Goal: Task Accomplishment & Management: Complete application form

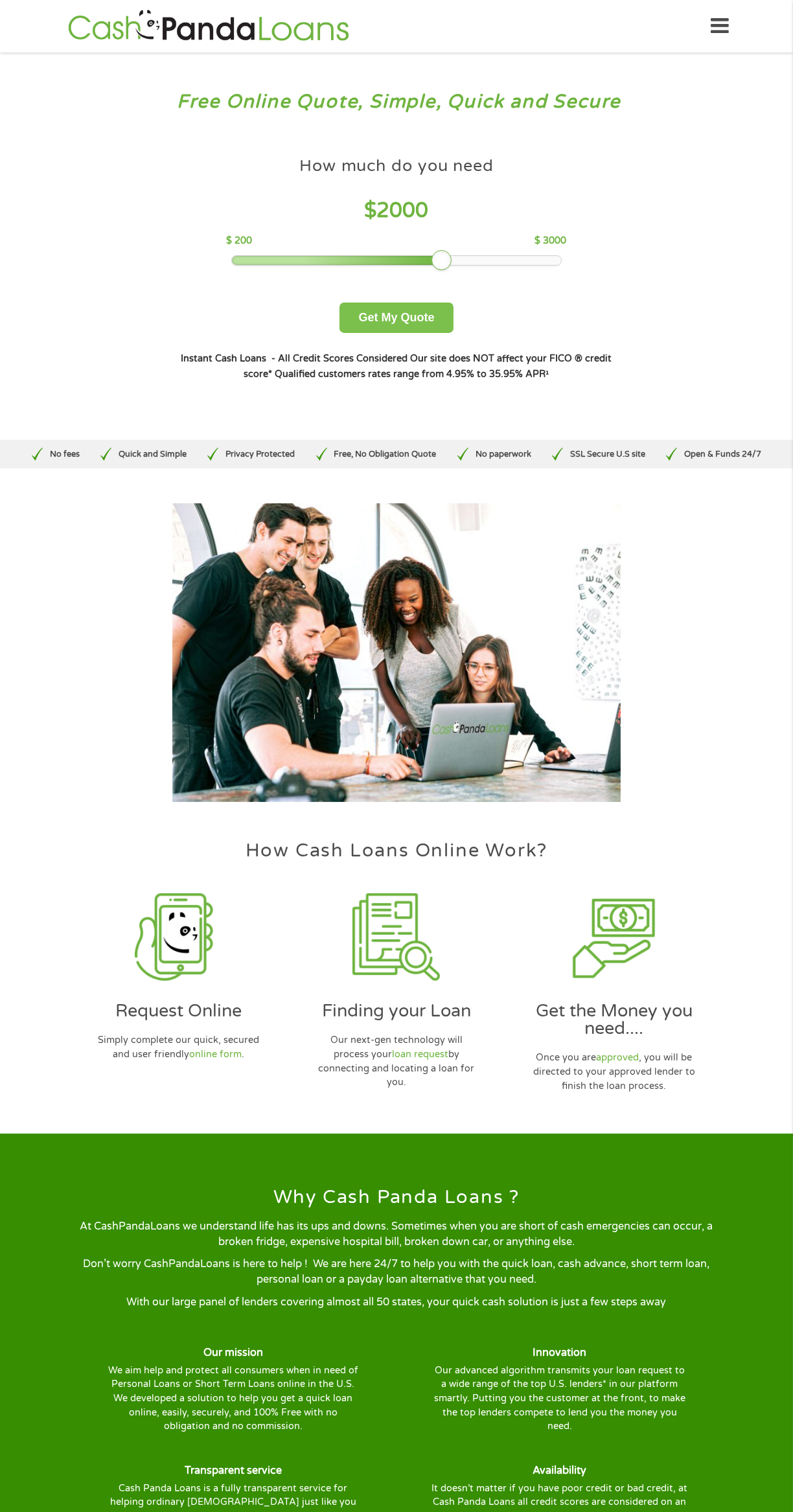
click at [405, 318] on button "Get My Quote" at bounding box center [396, 318] width 113 height 31
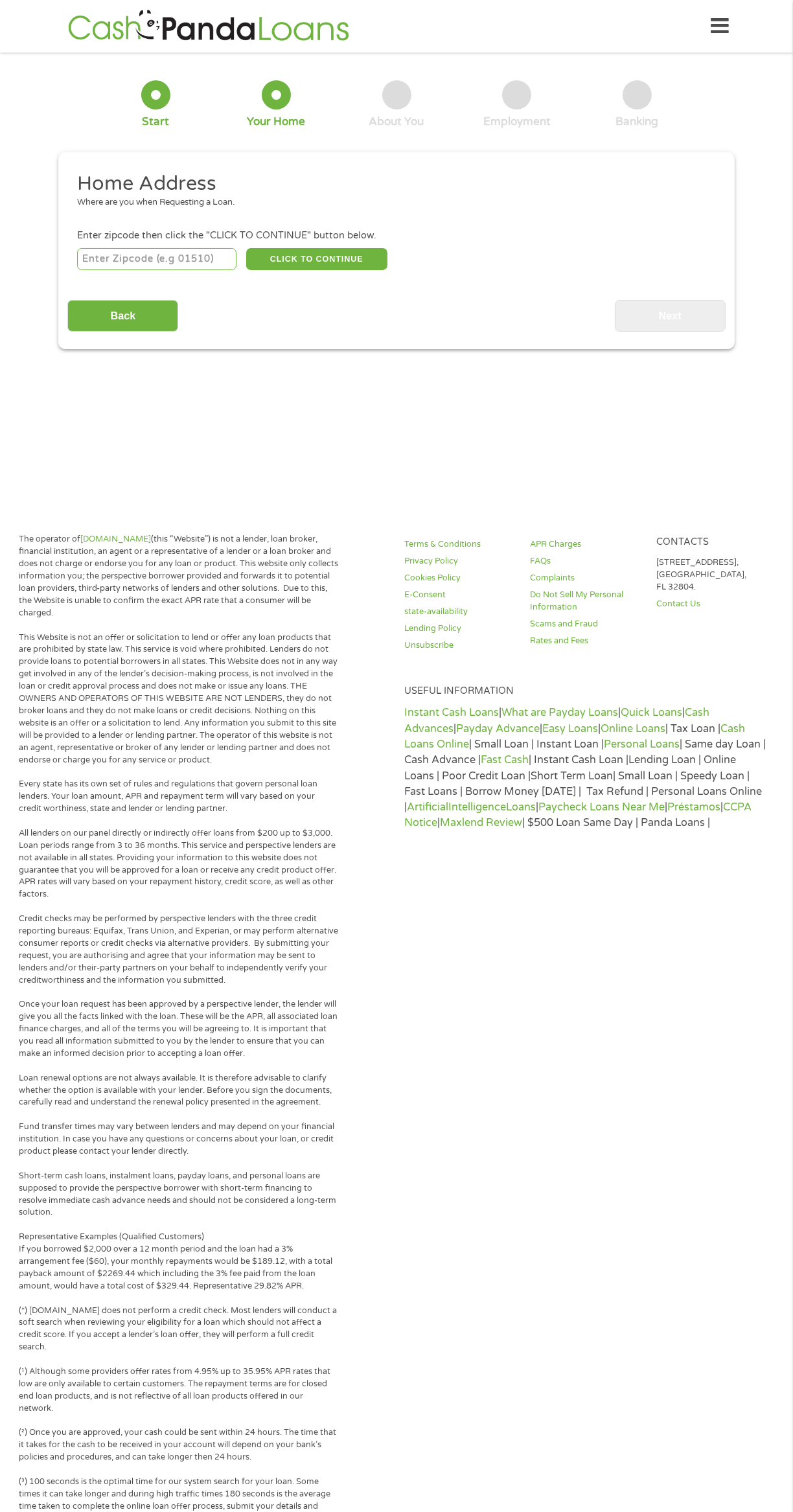
click at [149, 259] on input "number" at bounding box center [156, 258] width 160 height 22
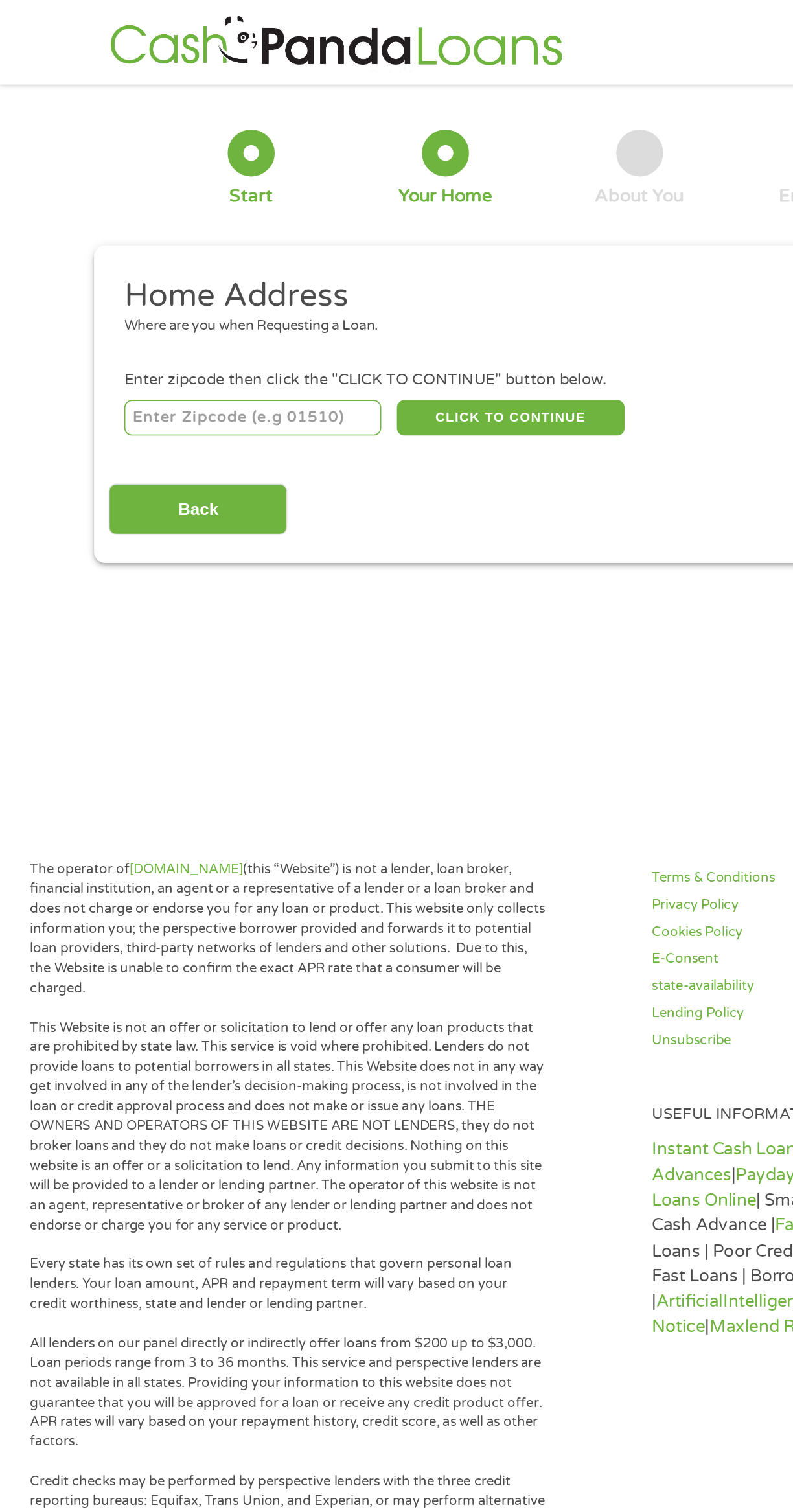
type input "35974"
click at [330, 258] on button "CLICK TO CONTINUE" at bounding box center [316, 258] width 141 height 22
type input "35974"
type input "Geraldine"
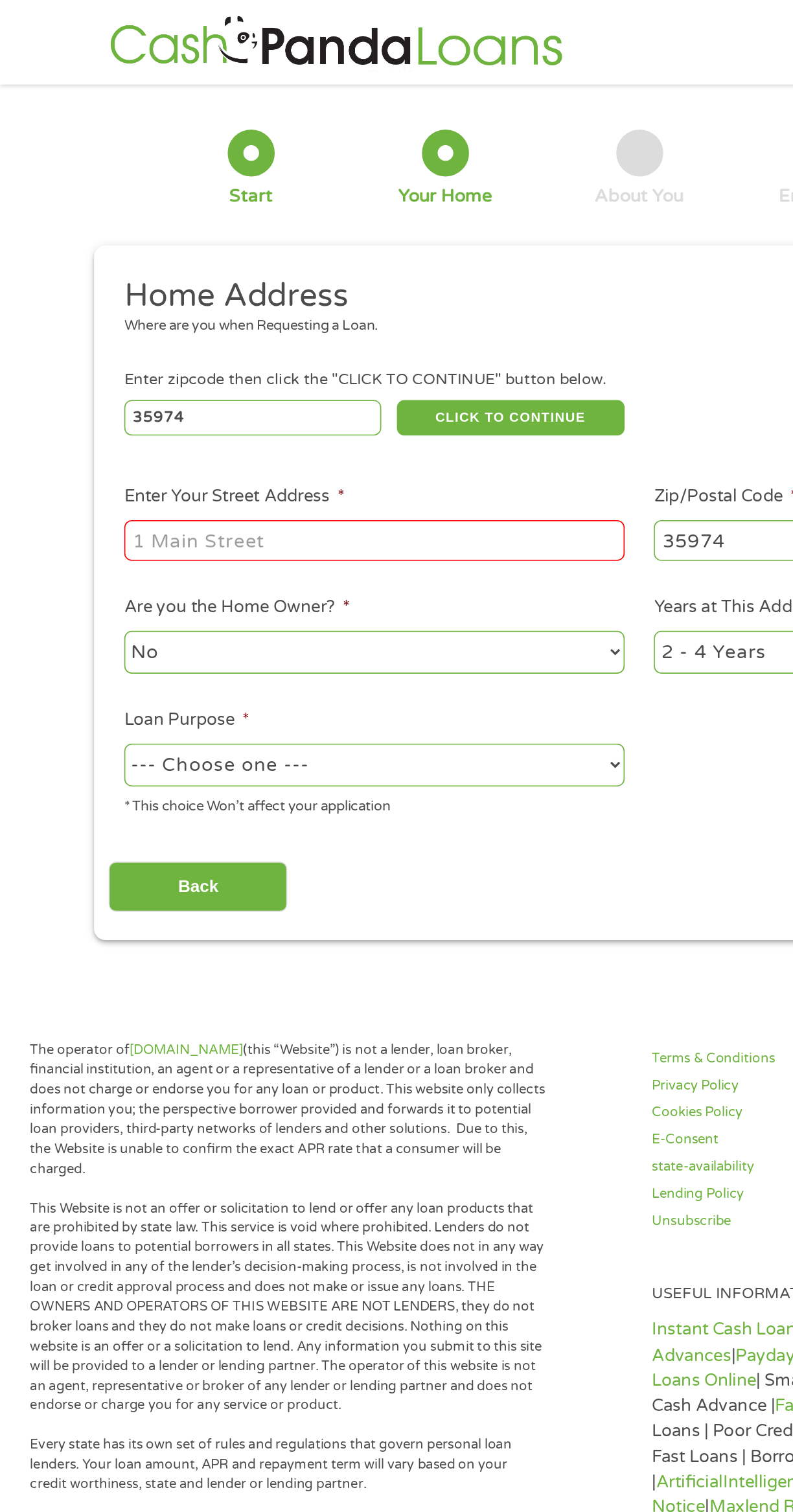
click at [281, 332] on input "Enter Your Street Address *" at bounding box center [231, 335] width 310 height 25
type input "94 shadow ridge lane"
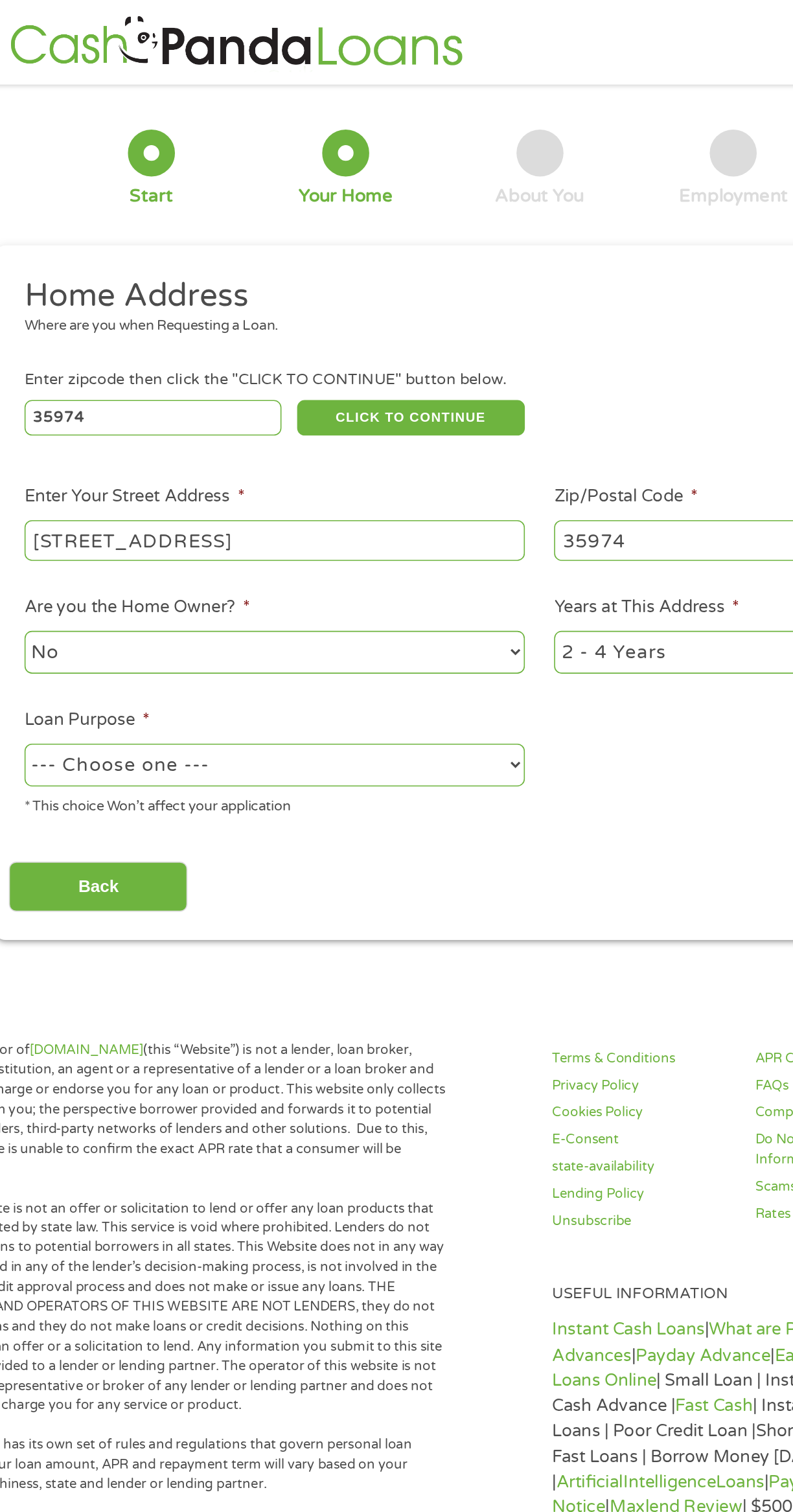
click at [493, 407] on select "1 Year or less 1 - 2 Years 2 - 4 Years Over 4 Years" at bounding box center [560, 405] width 310 height 27
select select "60months"
click at [405, 392] on select "1 Year or less 1 - 2 Years 2 - 4 Years Over 4 Years" at bounding box center [560, 405] width 310 height 27
click at [348, 468] on select "--- Choose one --- Pay Bills Debt Consolidation Home Improvement Major Purchase…" at bounding box center [231, 474] width 310 height 27
select select "other"
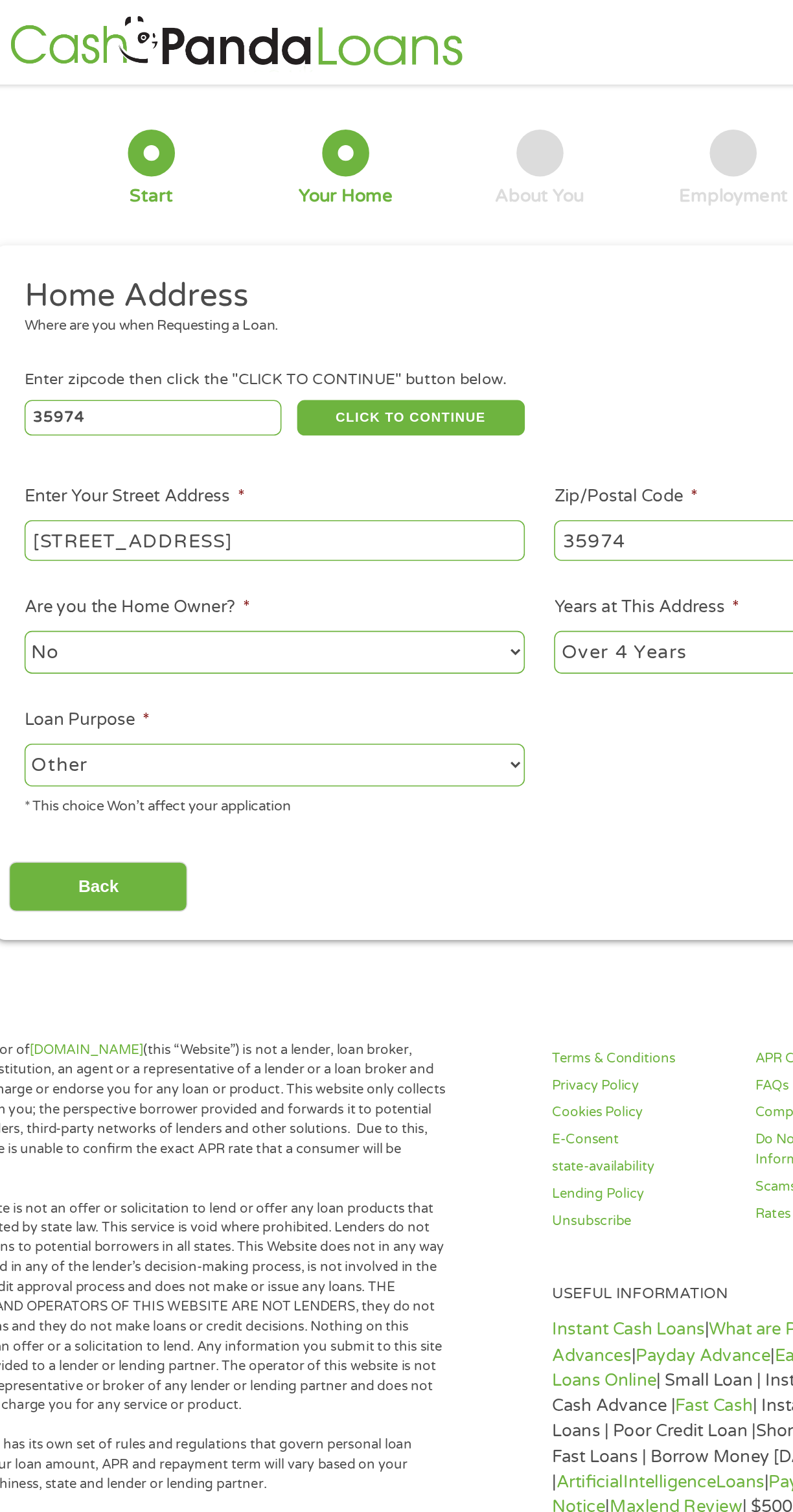
click at [77, 462] on select "--- Choose one --- Pay Bills Debt Consolidation Home Improvement Major Purchase…" at bounding box center [231, 474] width 310 height 27
click at [143, 556] on input "Back" at bounding box center [122, 550] width 110 height 32
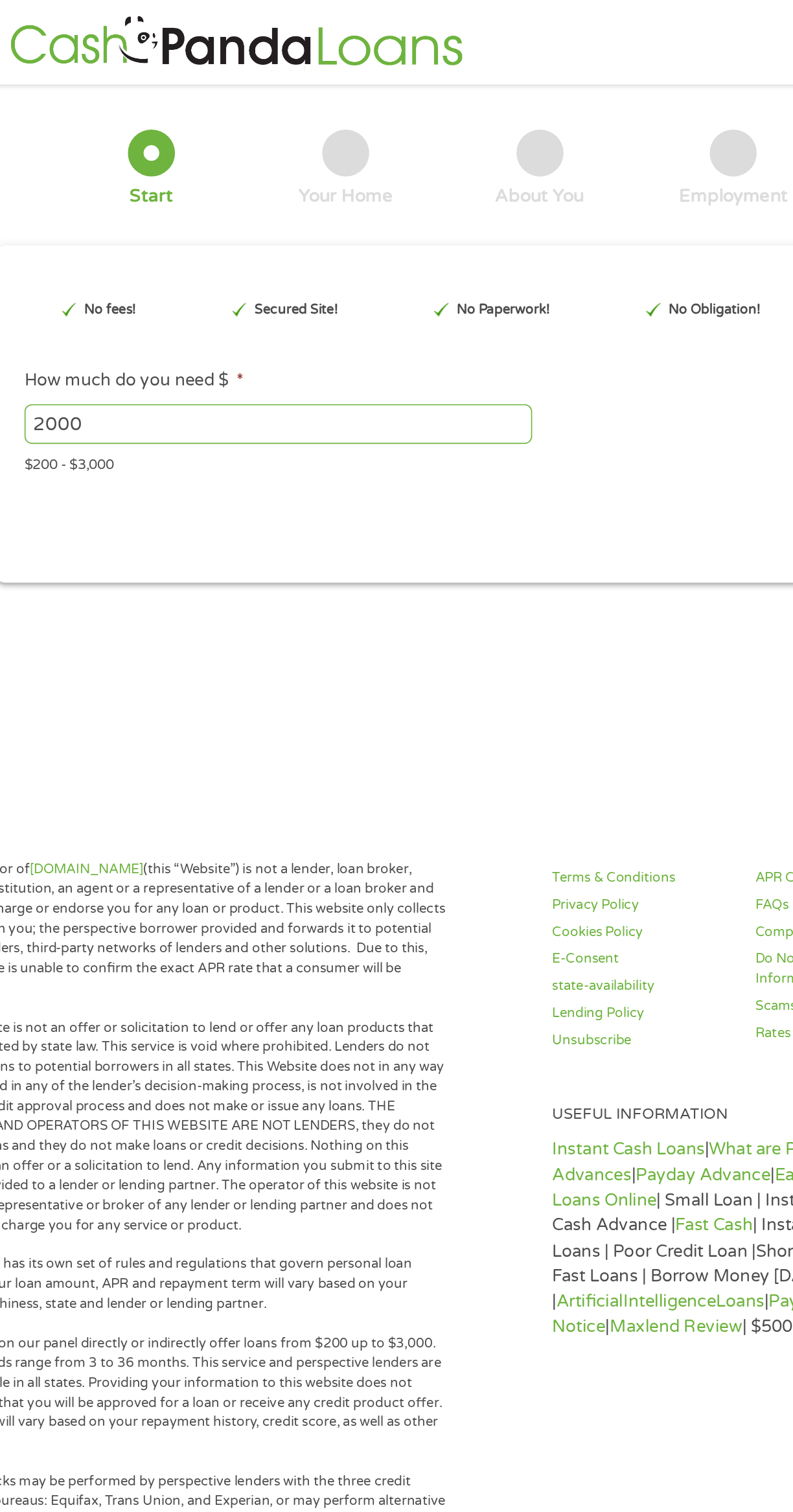
scroll to position [5, 5]
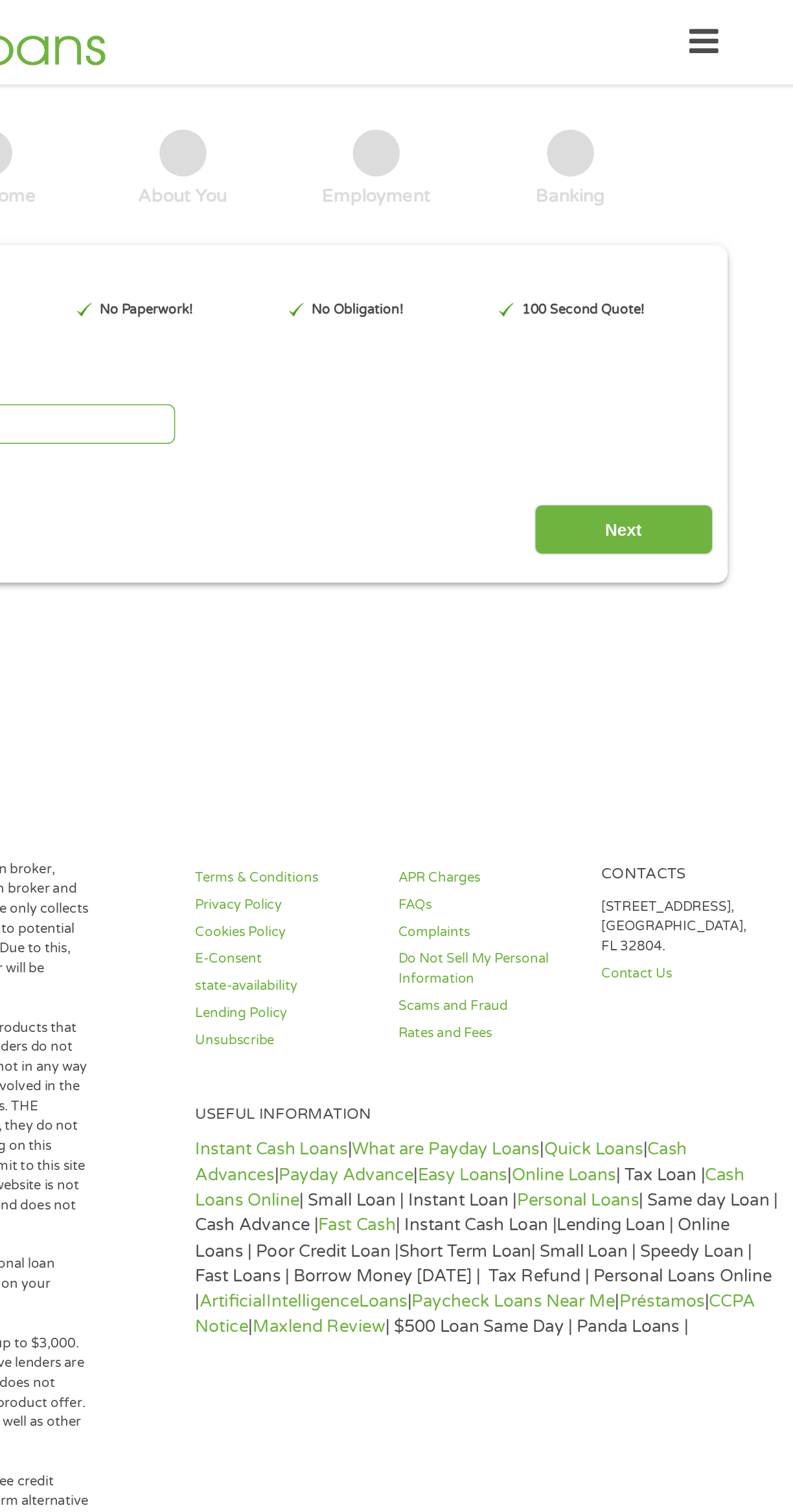
click at [670, 327] on input "Next" at bounding box center [669, 328] width 110 height 32
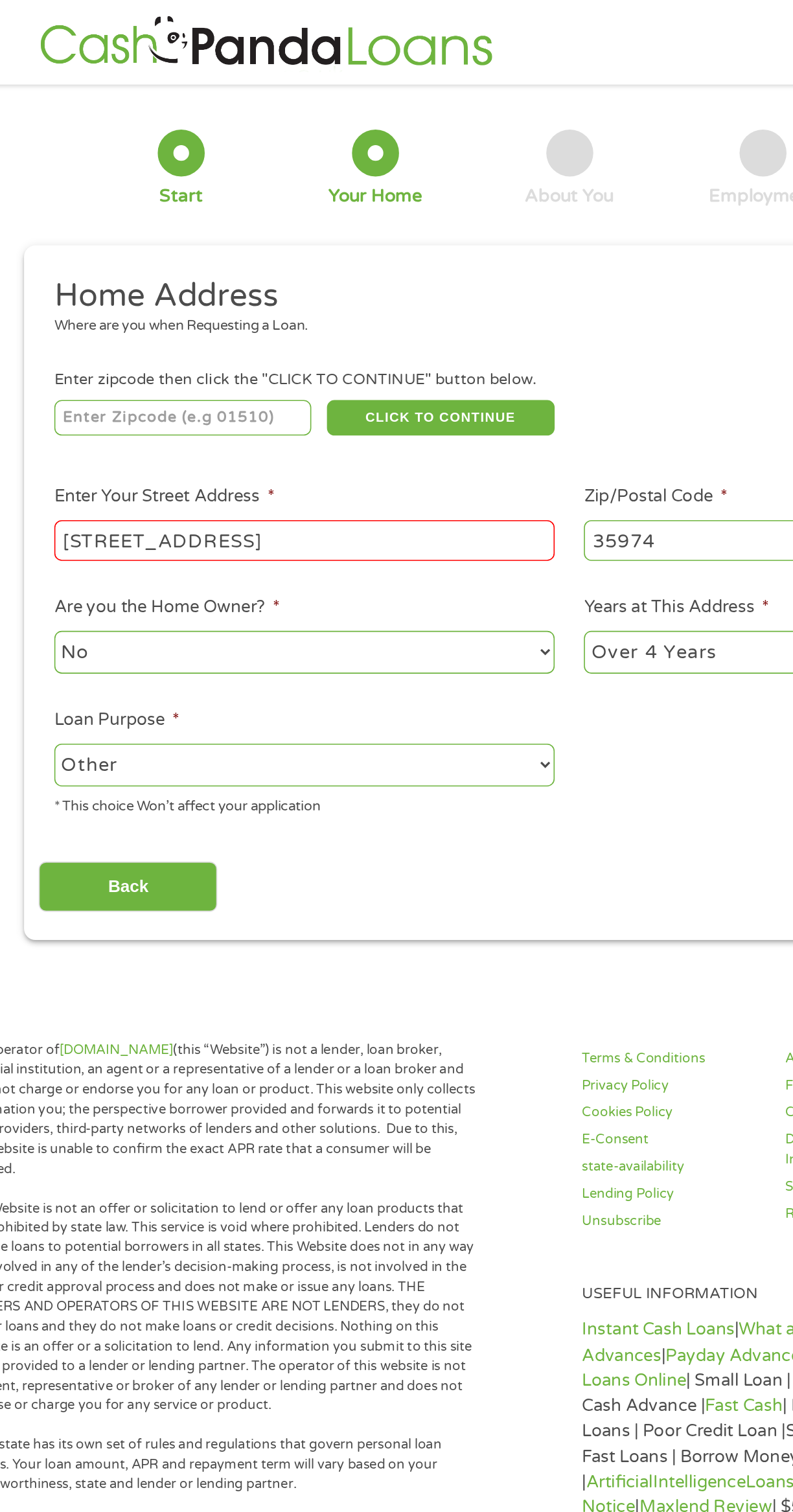
click at [269, 329] on input "94 shadow ridge lane" at bounding box center [231, 335] width 310 height 25
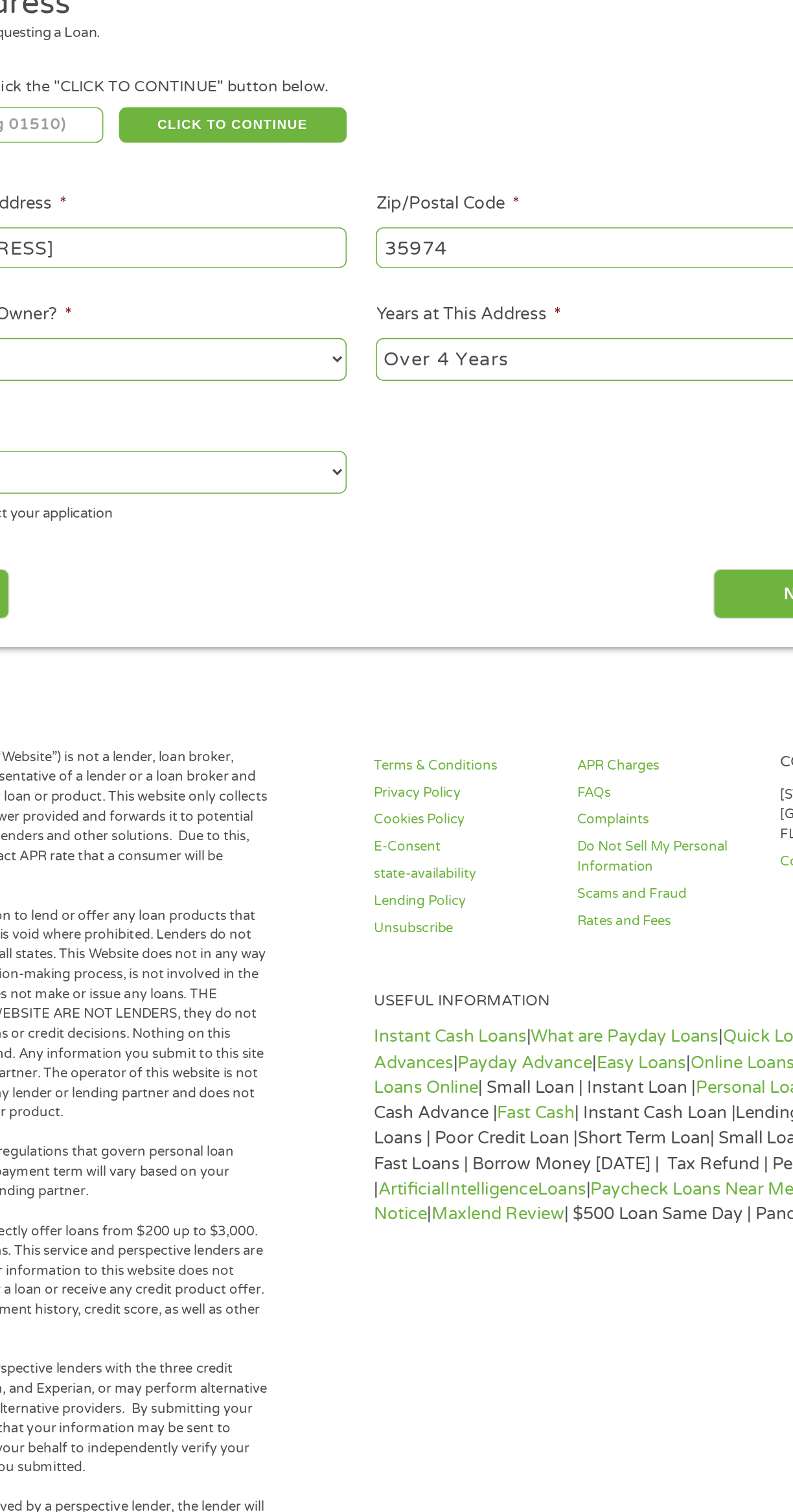
type input "94 shadow ridge lane"
click at [624, 549] on input "Next" at bounding box center [669, 550] width 110 height 32
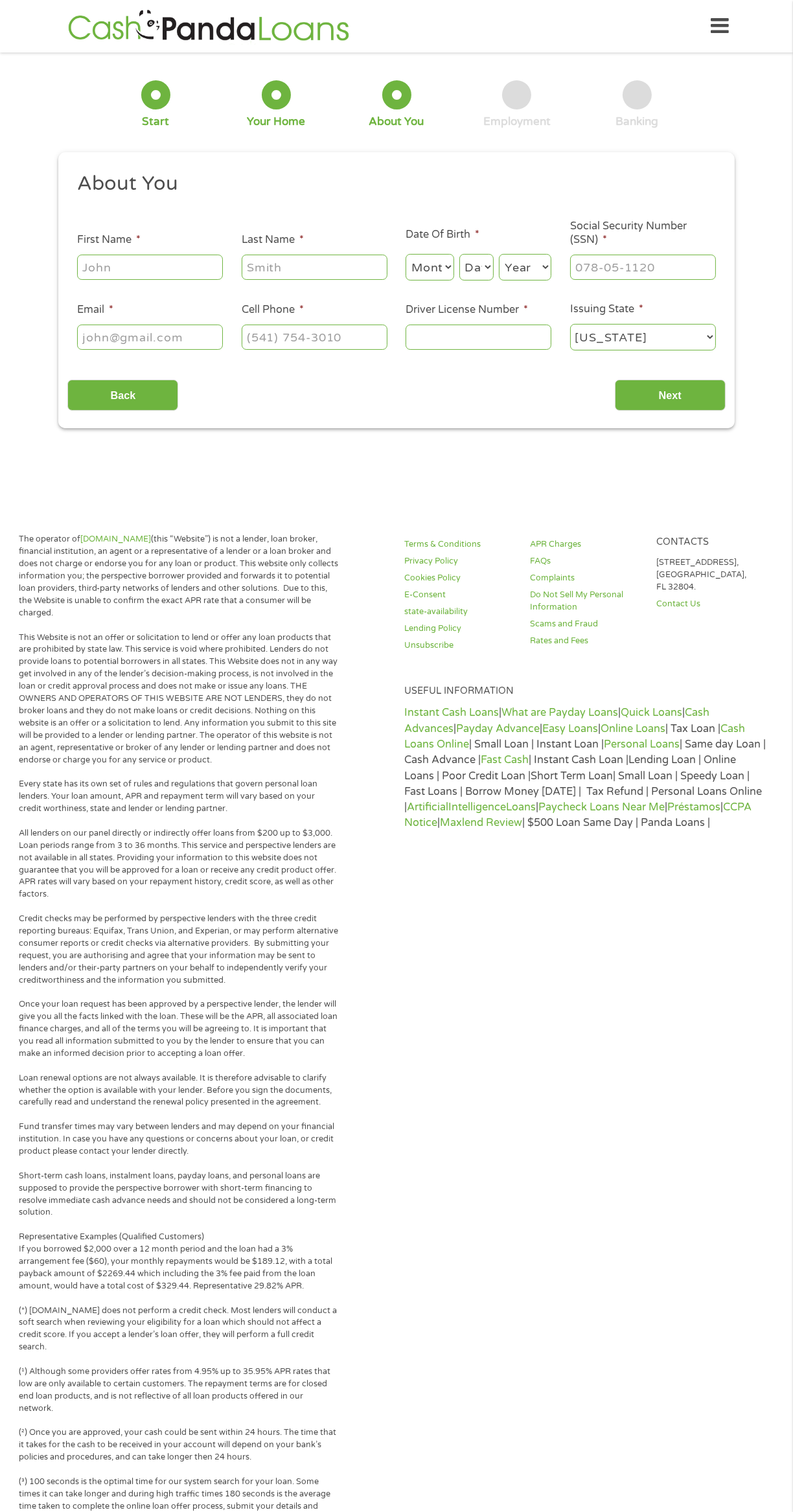
click at [145, 268] on input "First Name *" at bounding box center [150, 267] width 146 height 25
type input "Desirae"
type input "Tabor"
type input "(256) 706-3424"
click at [438, 264] on select "Month 1 2 3 4 5 6 7 8 9 10 11 12" at bounding box center [429, 268] width 49 height 27
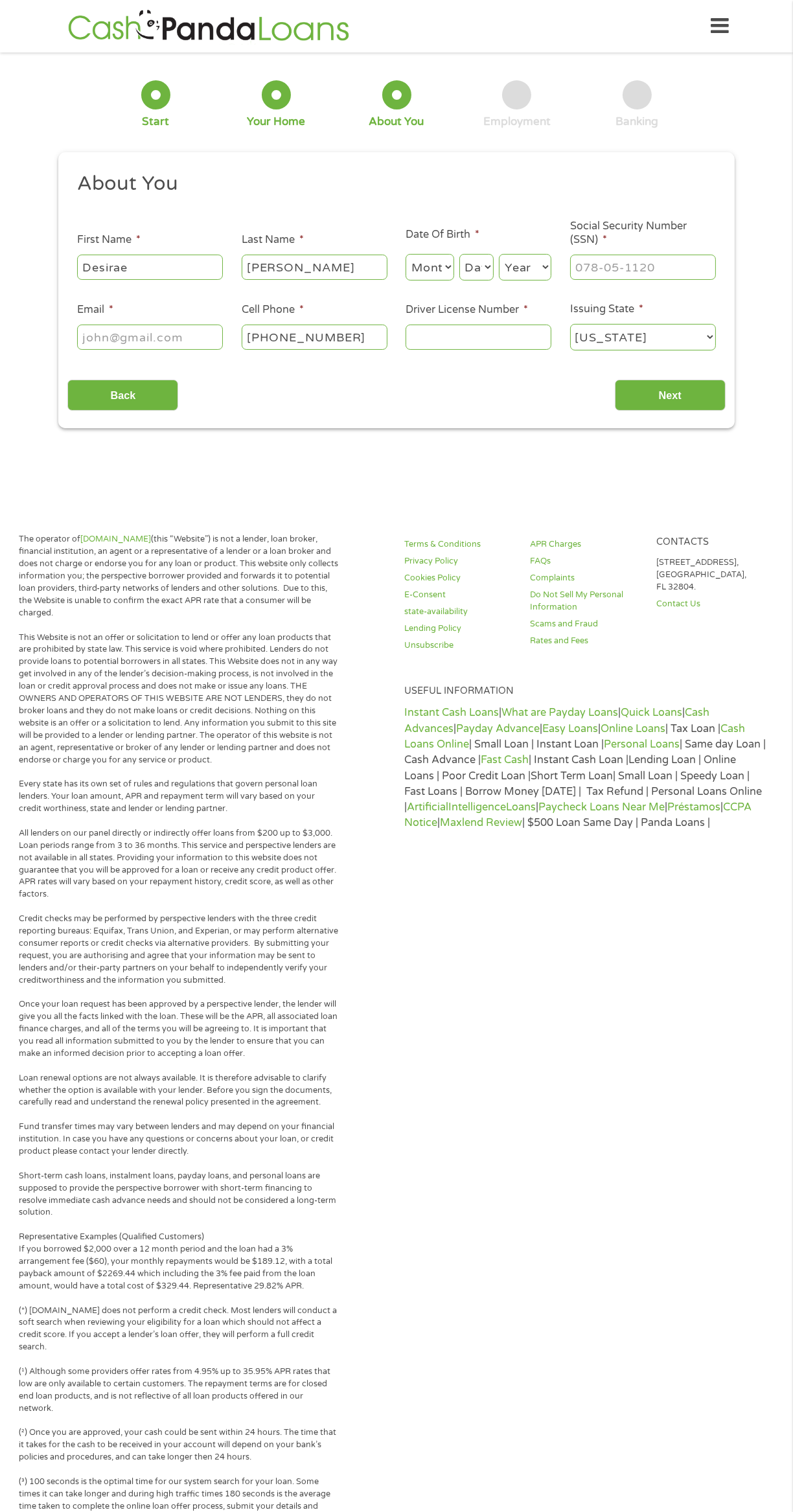
select select "9"
click at [405, 254] on select "Month 1 2 3 4 5 6 7 8 9 10 11 12" at bounding box center [429, 268] width 49 height 27
click at [487, 261] on select "Day 1 2 3 4 5 6 7 8 9 10 11 12 13 14 15 16 17 18 19 20 21 22 23 24 25 26 27 28 …" at bounding box center [476, 268] width 35 height 27
select select "29"
click at [459, 254] on select "Day 1 2 3 4 5 6 7 8 9 10 11 12 13 14 15 16 17 18 19 20 21 22 23 24 25 26 27 28 …" at bounding box center [476, 268] width 35 height 27
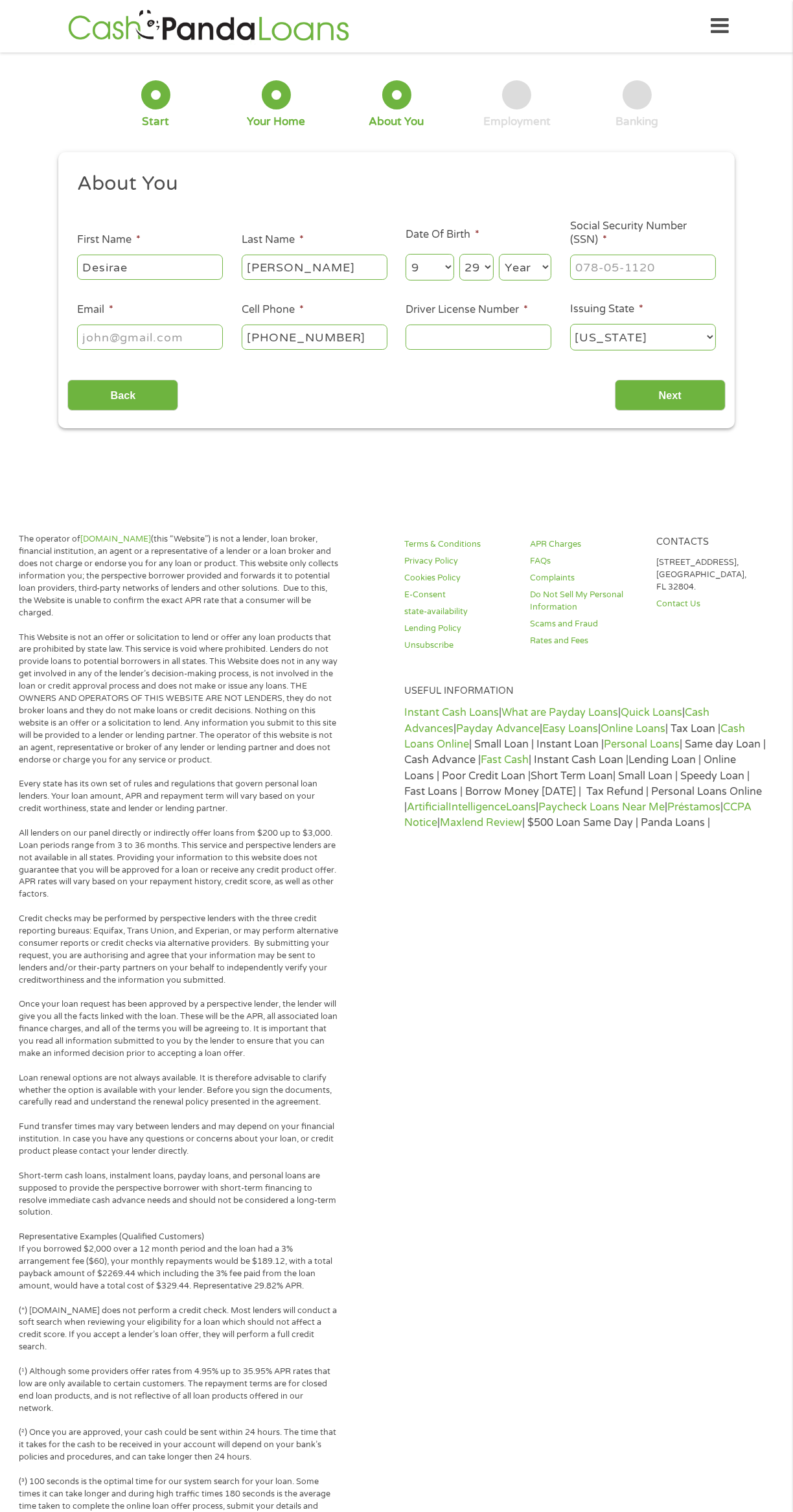
click at [530, 264] on select "Year 2007 2006 2005 2004 2003 2002 2001 2000 1999 1998 1997 1996 1995 1994 1993…" at bounding box center [525, 268] width 53 height 27
select select "1989"
click at [499, 254] on select "Year 2007 2006 2005 2004 2003 2002 2001 2000 1999 1998 1997 1996 1995 1994 1993…" at bounding box center [525, 268] width 53 height 27
click at [587, 268] on input "Social Security Number (SSN) *" at bounding box center [643, 267] width 146 height 25
type input "445-96-4368"
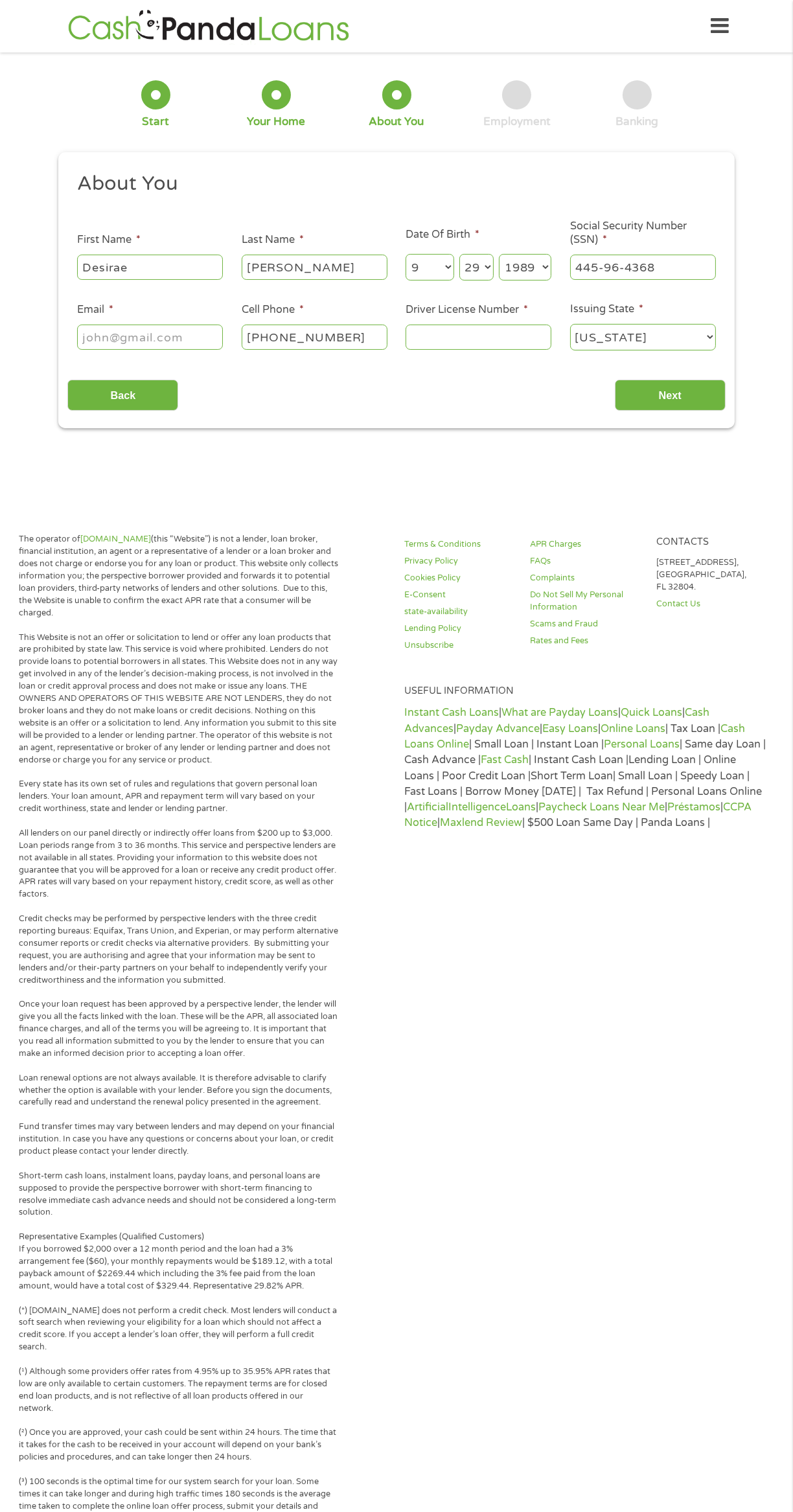
click at [154, 338] on input "Email *" at bounding box center [150, 337] width 146 height 25
type input "desi5514tabor@gmail.com"
click at [499, 338] on input "Driver License Number *" at bounding box center [478, 337] width 146 height 25
type input "9580103"
click at [683, 386] on input "Next" at bounding box center [669, 395] width 110 height 32
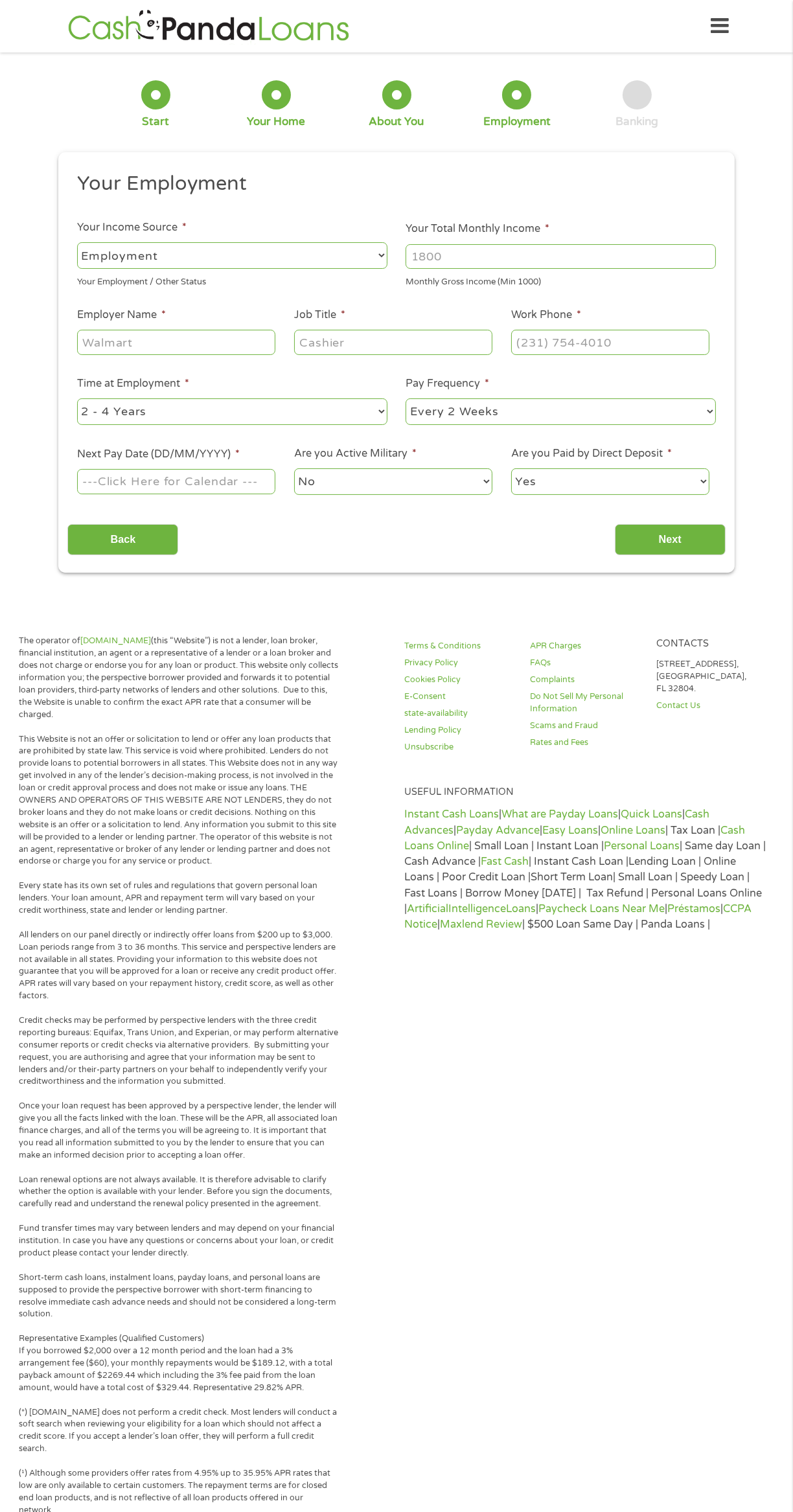
click at [517, 261] on input "Your Total Monthly Income *" at bounding box center [560, 256] width 310 height 25
type input "2700"
click at [180, 336] on input "Employer Name *" at bounding box center [176, 342] width 198 height 25
type input "Food city"
click at [377, 341] on input "Job Title *" at bounding box center [393, 342] width 198 height 25
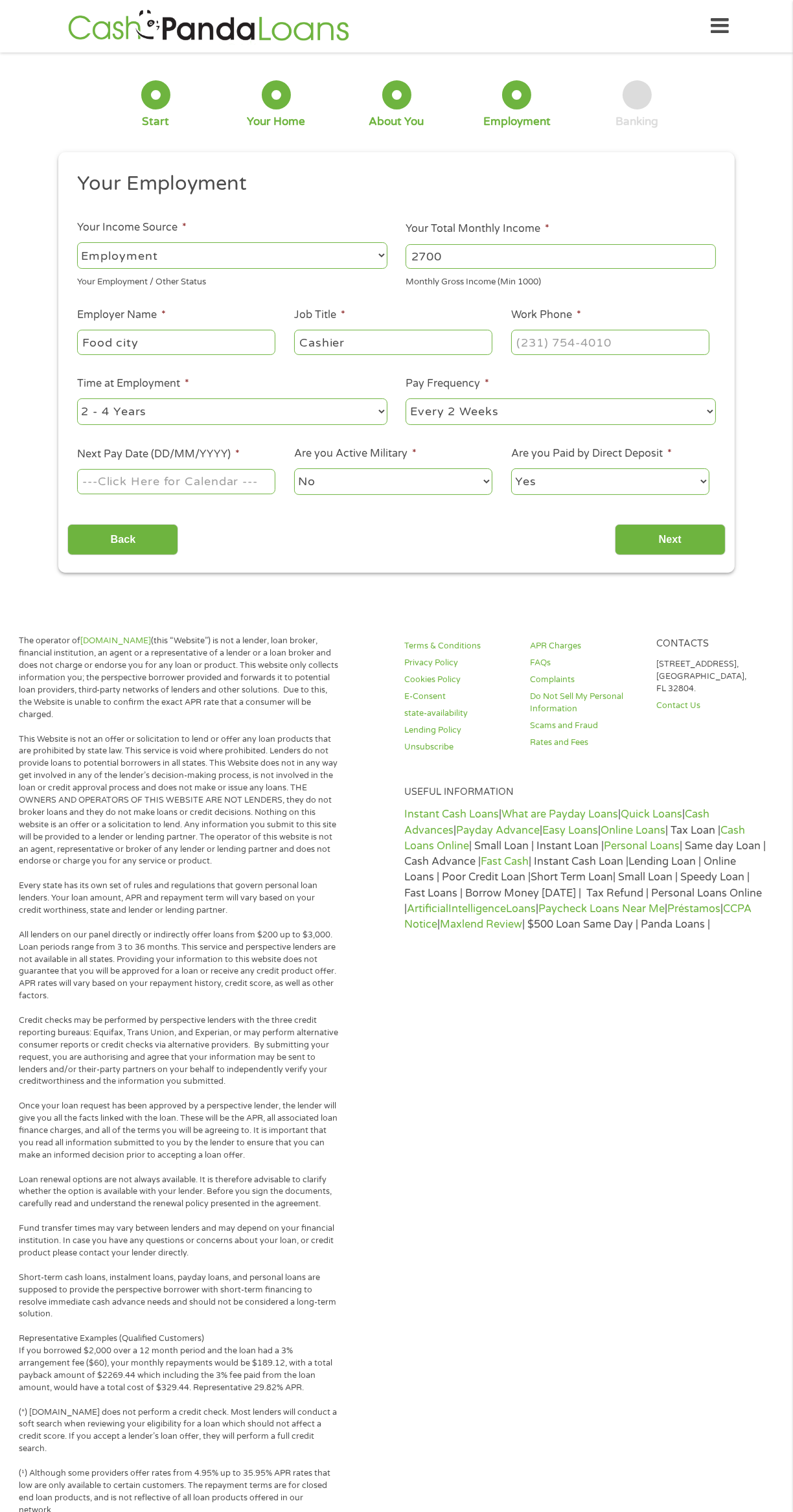
type input "Cashier"
click at [542, 347] on input "Work Phone *" at bounding box center [610, 342] width 198 height 25
type input "(___) ___-____"
click at [313, 1177] on p "Loan renewal options are not always available. It is therefore advisable to cla…" at bounding box center [179, 1192] width 320 height 36
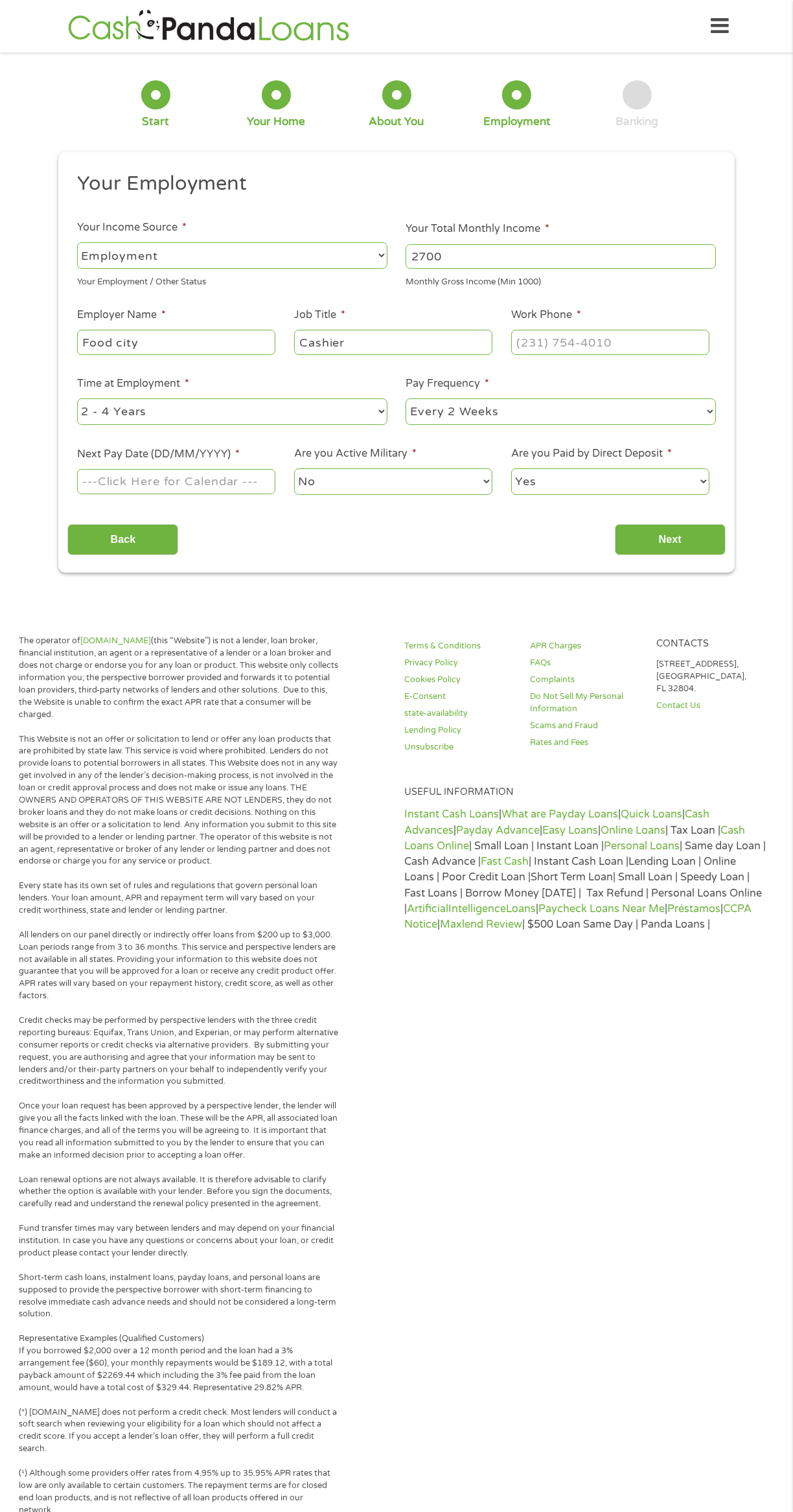
click at [105, 1293] on p "Short-term cash loans, instalment loans, payday loans, and personal loans are s…" at bounding box center [179, 1296] width 320 height 49
click at [86, 1203] on p "Loan renewal options are not always available. It is therefore advisable to cla…" at bounding box center [179, 1192] width 320 height 36
click at [575, 342] on input "Work Phone *" at bounding box center [610, 342] width 198 height 25
type input "(256) 744-7655"
click at [340, 407] on select "--- Choose one --- 1 Year or less 1 - 2 Years 2 - 4 Years Over 4 Years" at bounding box center [231, 412] width 310 height 27
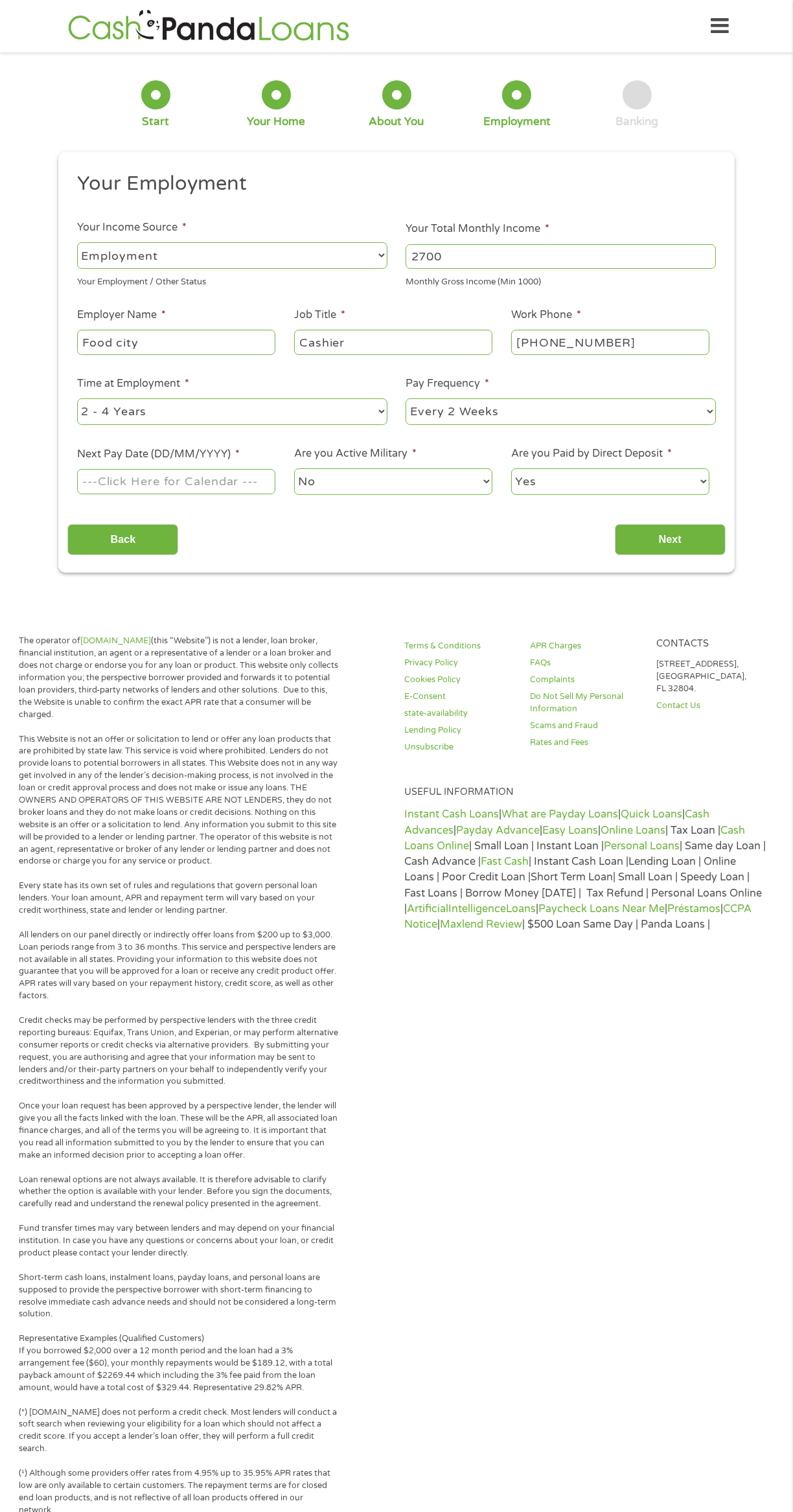
select select "12months"
click at [77, 398] on select "--- Choose one --- 1 Year or less 1 - 2 Years 2 - 4 Years Over 4 Years" at bounding box center [231, 412] width 310 height 27
click at [682, 412] on select "--- Choose one --- Every 2 Weeks Every Week Monthly Semi-Monthly" at bounding box center [560, 412] width 310 height 27
select select "weekly"
click at [405, 398] on select "--- Choose one --- Every 2 Weeks Every Week Monthly Semi-Monthly" at bounding box center [560, 412] width 310 height 27
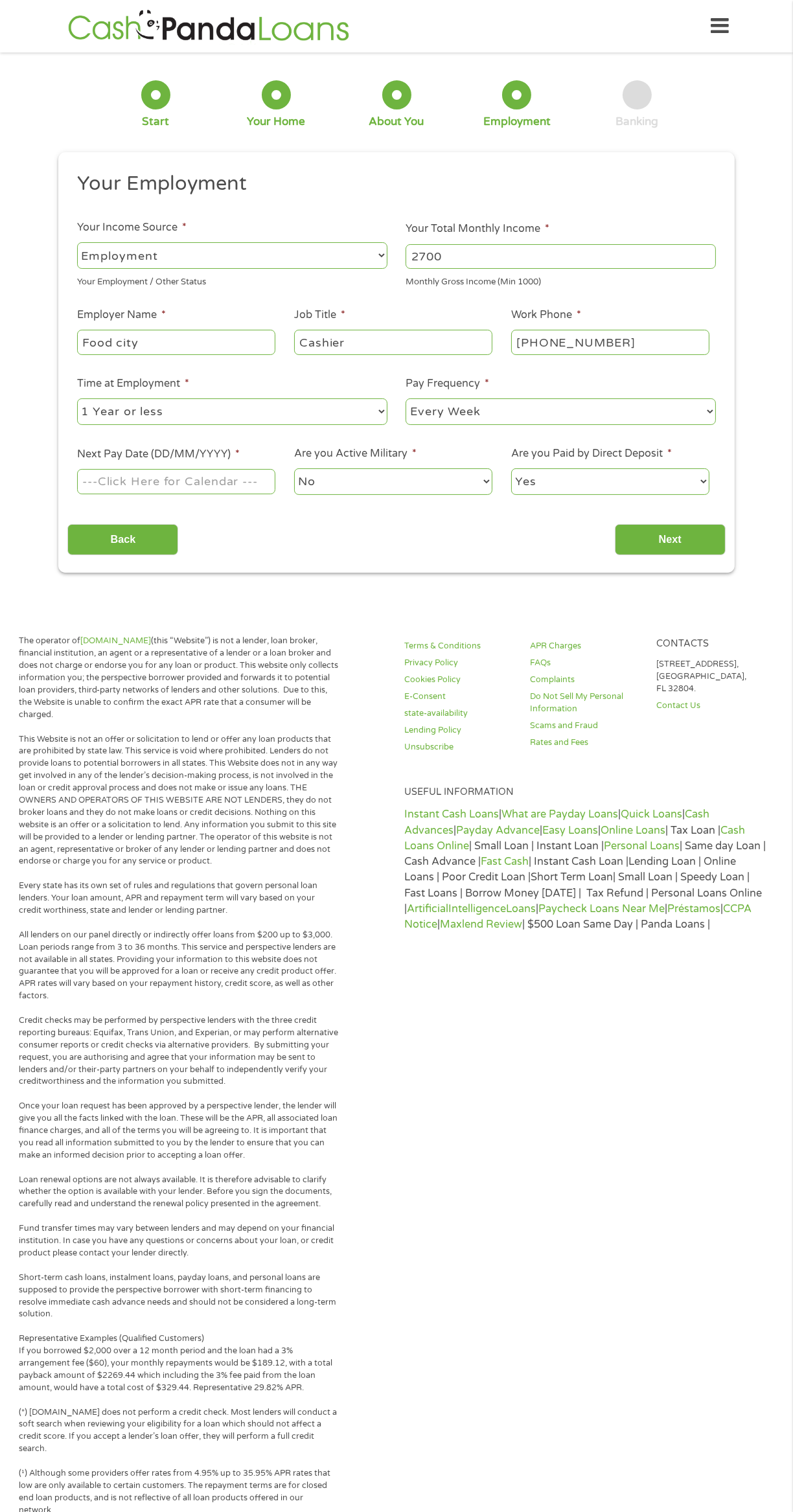
click at [398, 481] on select "No Yes" at bounding box center [393, 482] width 198 height 27
click at [670, 539] on input "Next" at bounding box center [669, 540] width 110 height 32
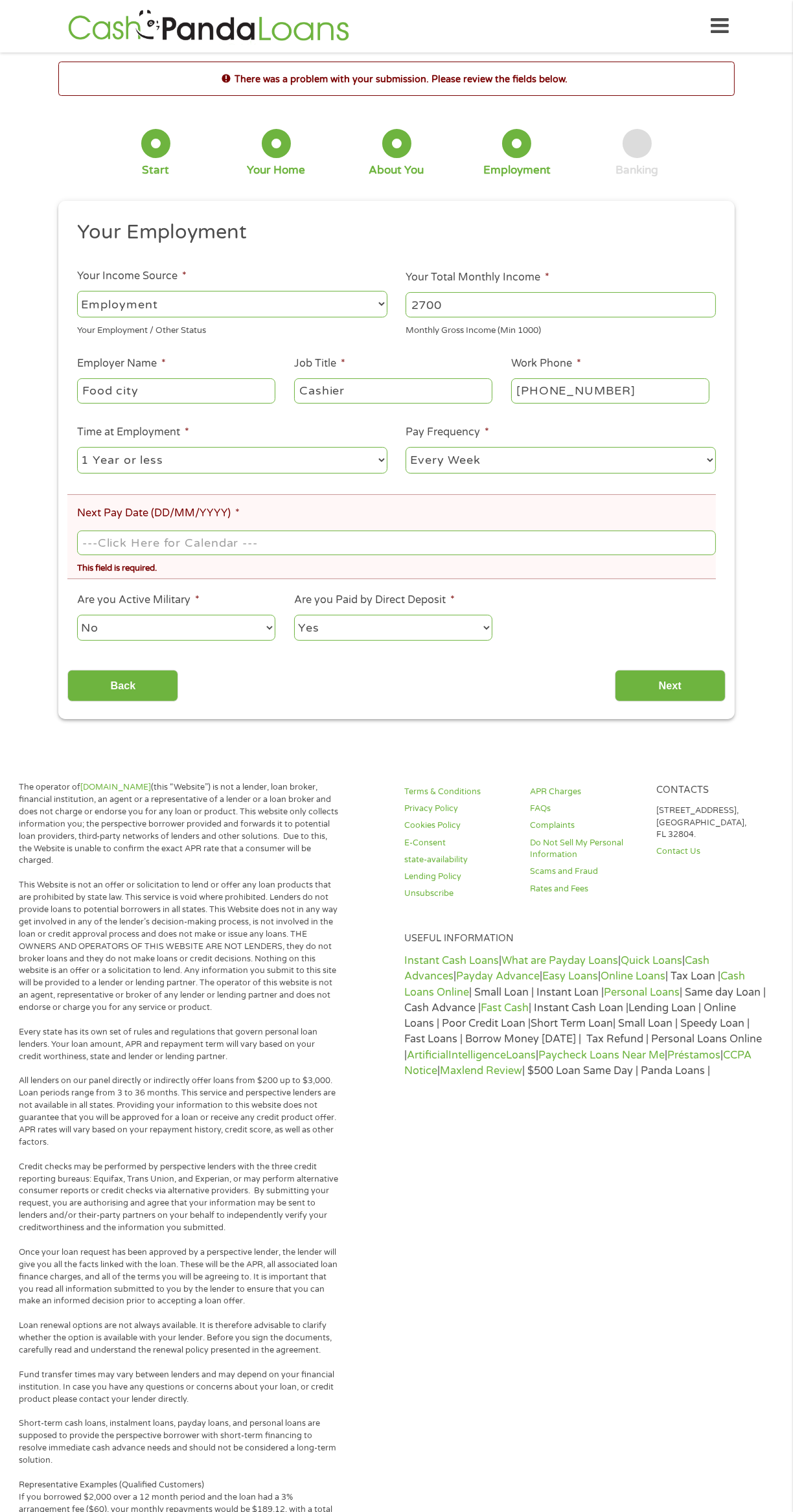
click at [156, 464] on select "--- Choose one --- 1 Year or less 1 - 2 Years 2 - 4 Years Over 4 Years" at bounding box center [231, 461] width 310 height 27
click at [77, 447] on select "--- Choose one --- 1 Year or less 1 - 2 Years 2 - 4 Years Over 4 Years" at bounding box center [231, 461] width 310 height 27
click at [149, 543] on body "Home Get Loan Offer How it works FAQs Blog Cash Loans Quick Loans Online Loans …" at bounding box center [396, 933] width 793 height 1866
click at [201, 540] on input "Next Pay Date (DD/MM/YYYY) *" at bounding box center [396, 543] width 638 height 25
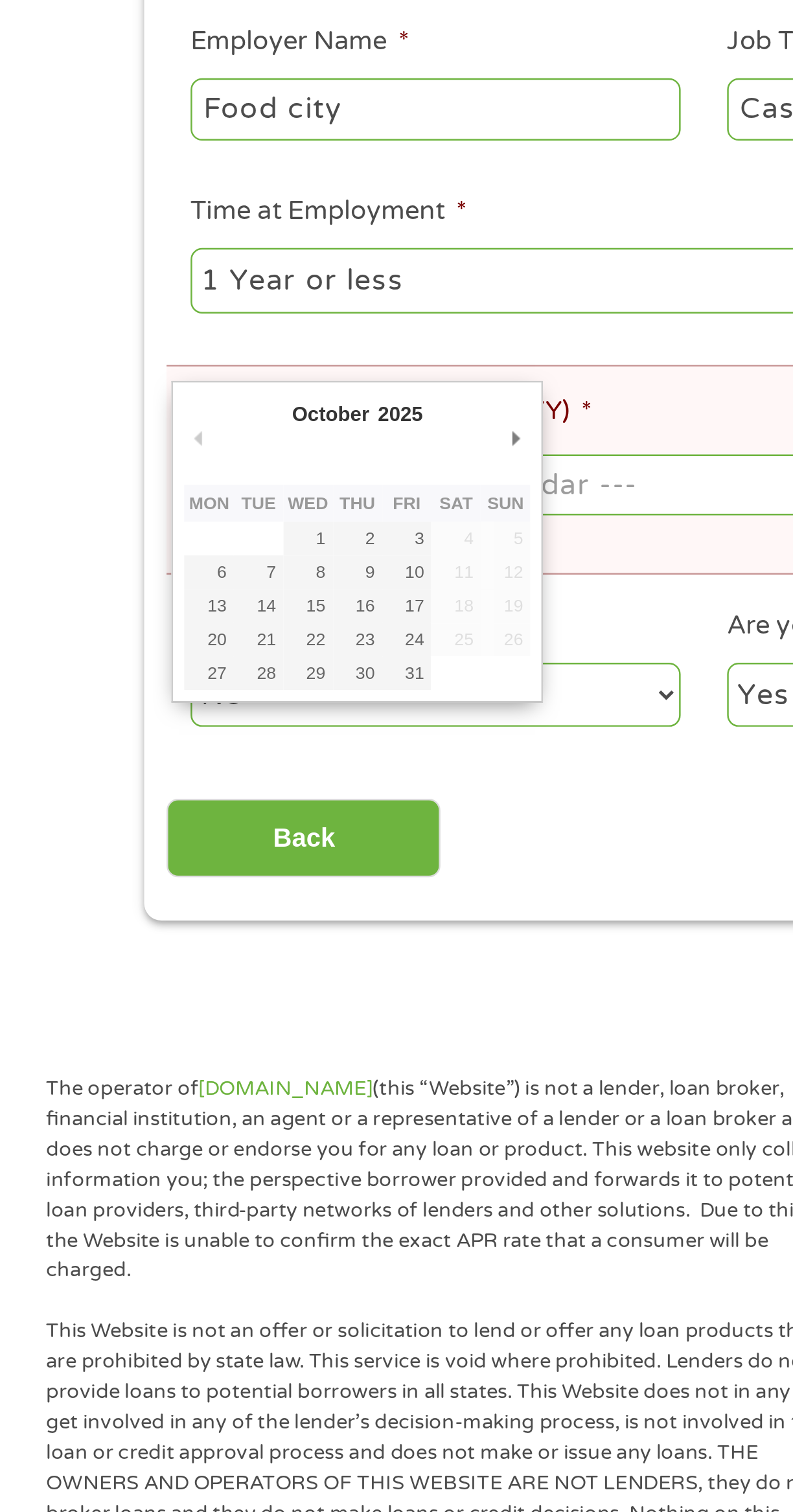
type input "03/10/2025"
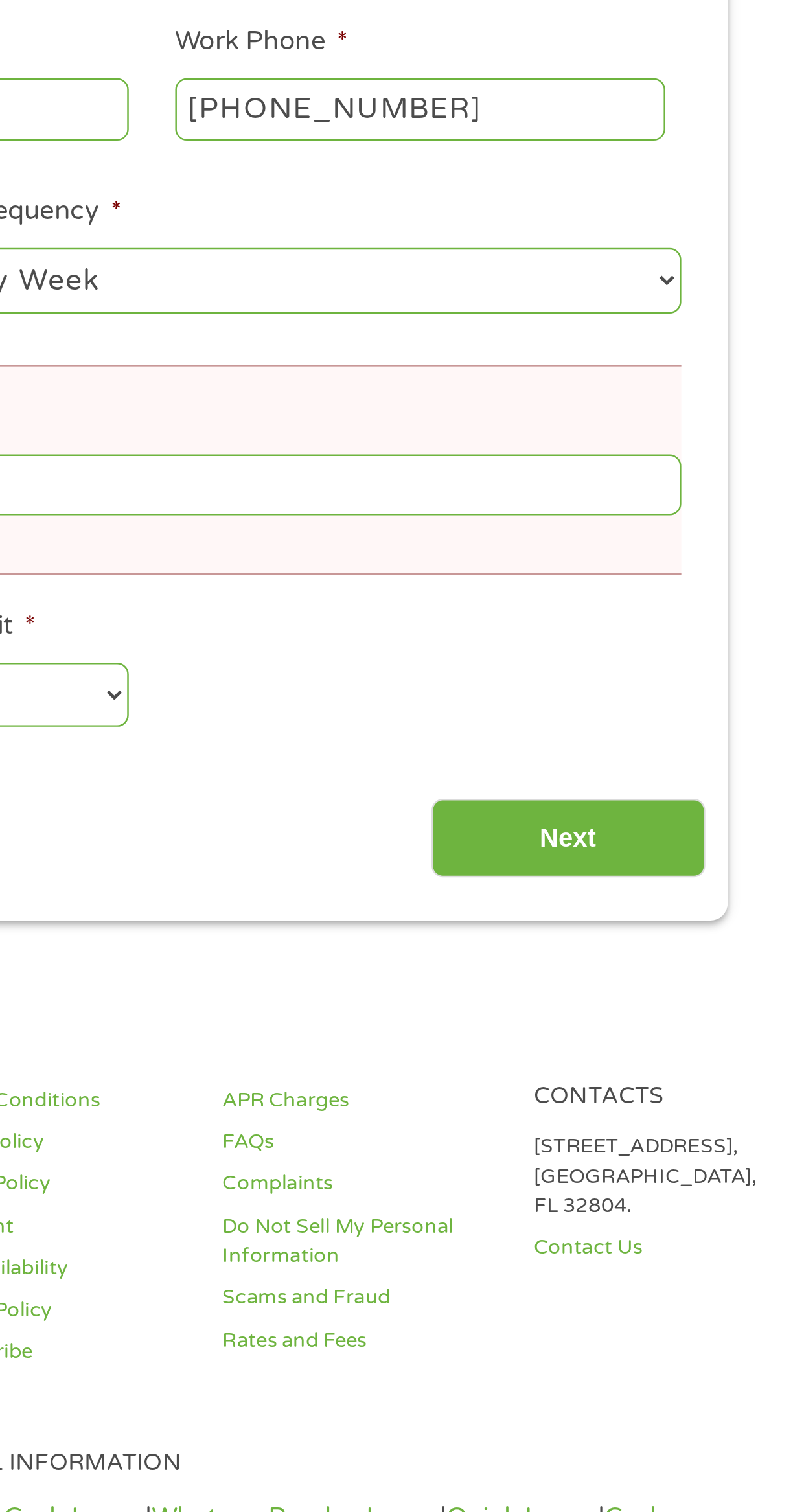
click at [683, 688] on input "Next" at bounding box center [669, 685] width 110 height 32
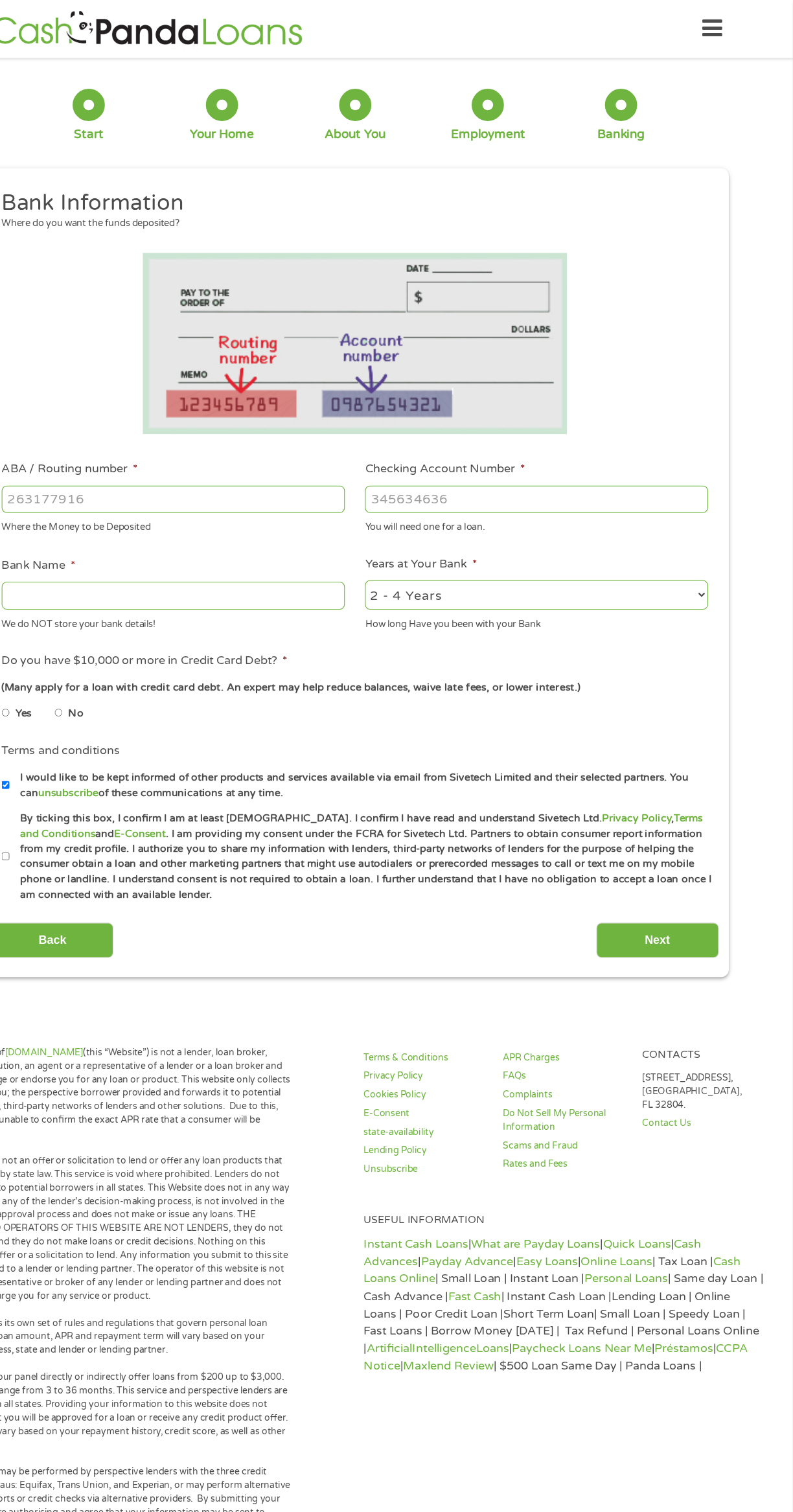
scroll to position [1, 0]
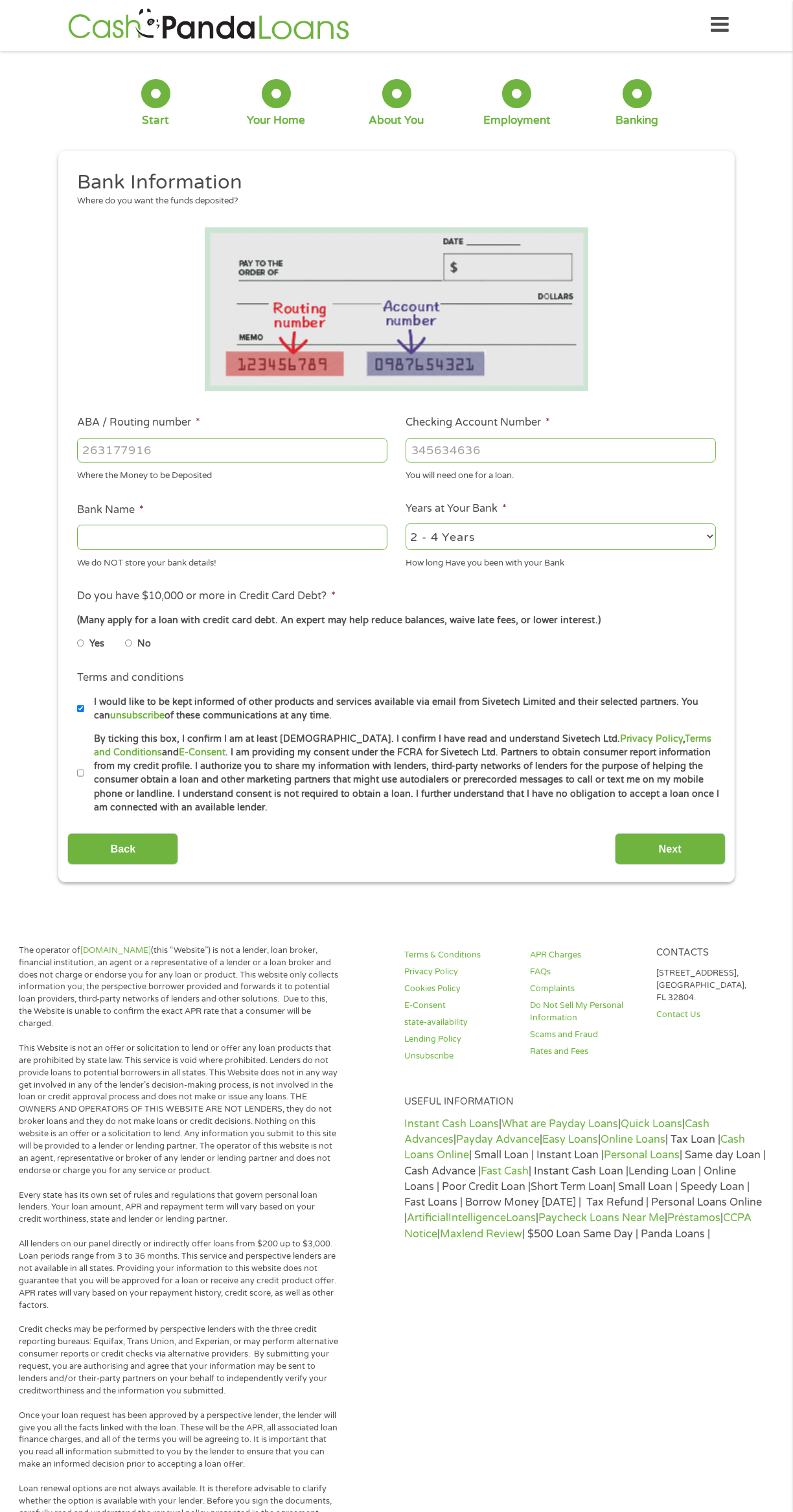
click at [131, 642] on input "No" at bounding box center [129, 643] width 8 height 21
radio input "true"
click at [81, 776] on input "By ticking this box, I confirm I am at least 18 years old. I confirm I have rea…" at bounding box center [81, 774] width 8 height 21
checkbox input "true"
click at [247, 537] on input "Bank Name *" at bounding box center [231, 538] width 310 height 25
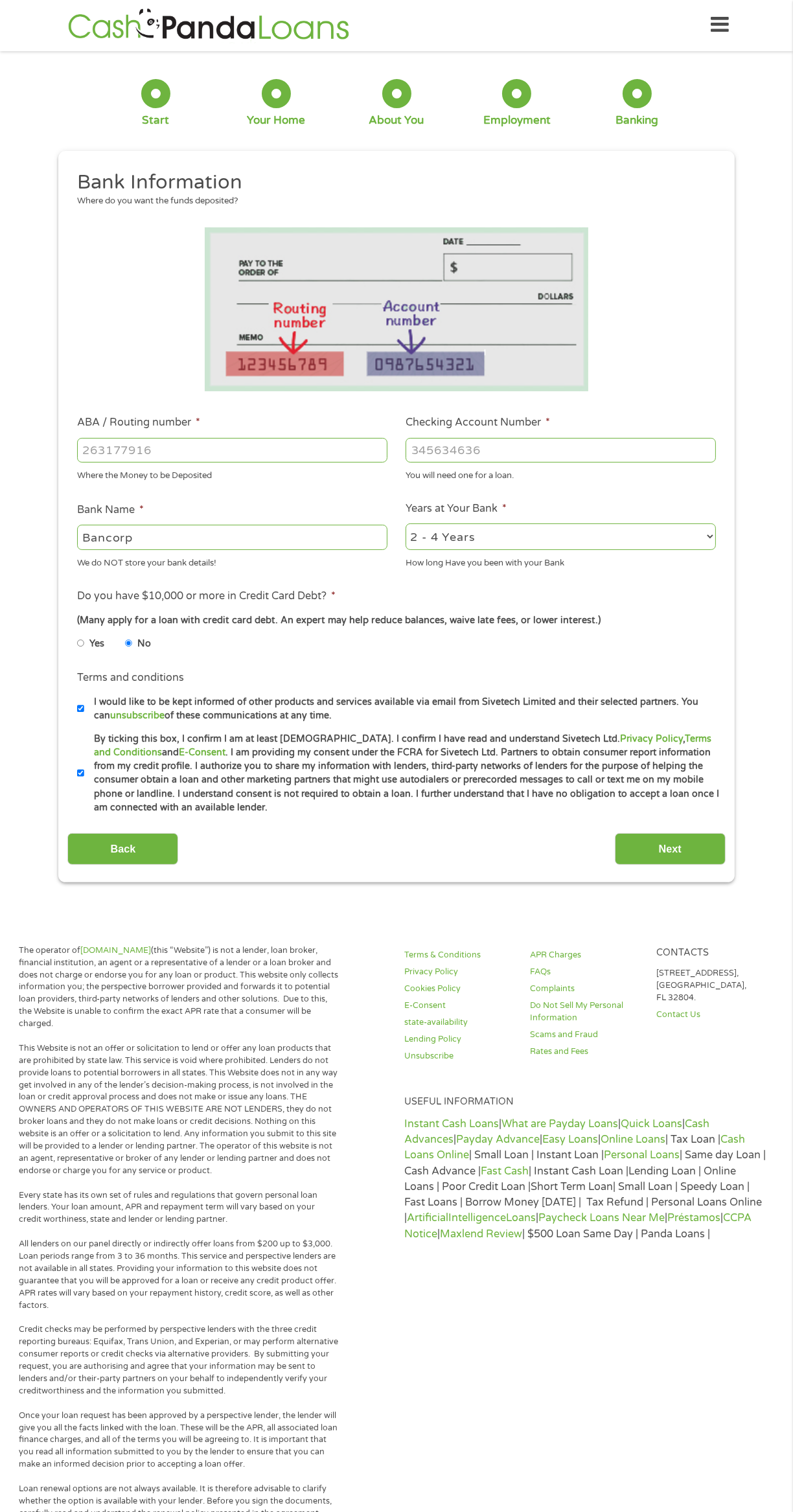
type input "Bancorp"
click at [198, 457] on input "ABA / Routing number *" at bounding box center [231, 450] width 310 height 25
click at [179, 449] on input "ABA / Routing number *" at bounding box center [231, 450] width 310 height 25
click at [161, 449] on input "03110" at bounding box center [231, 450] width 310 height 25
type input "031101279"
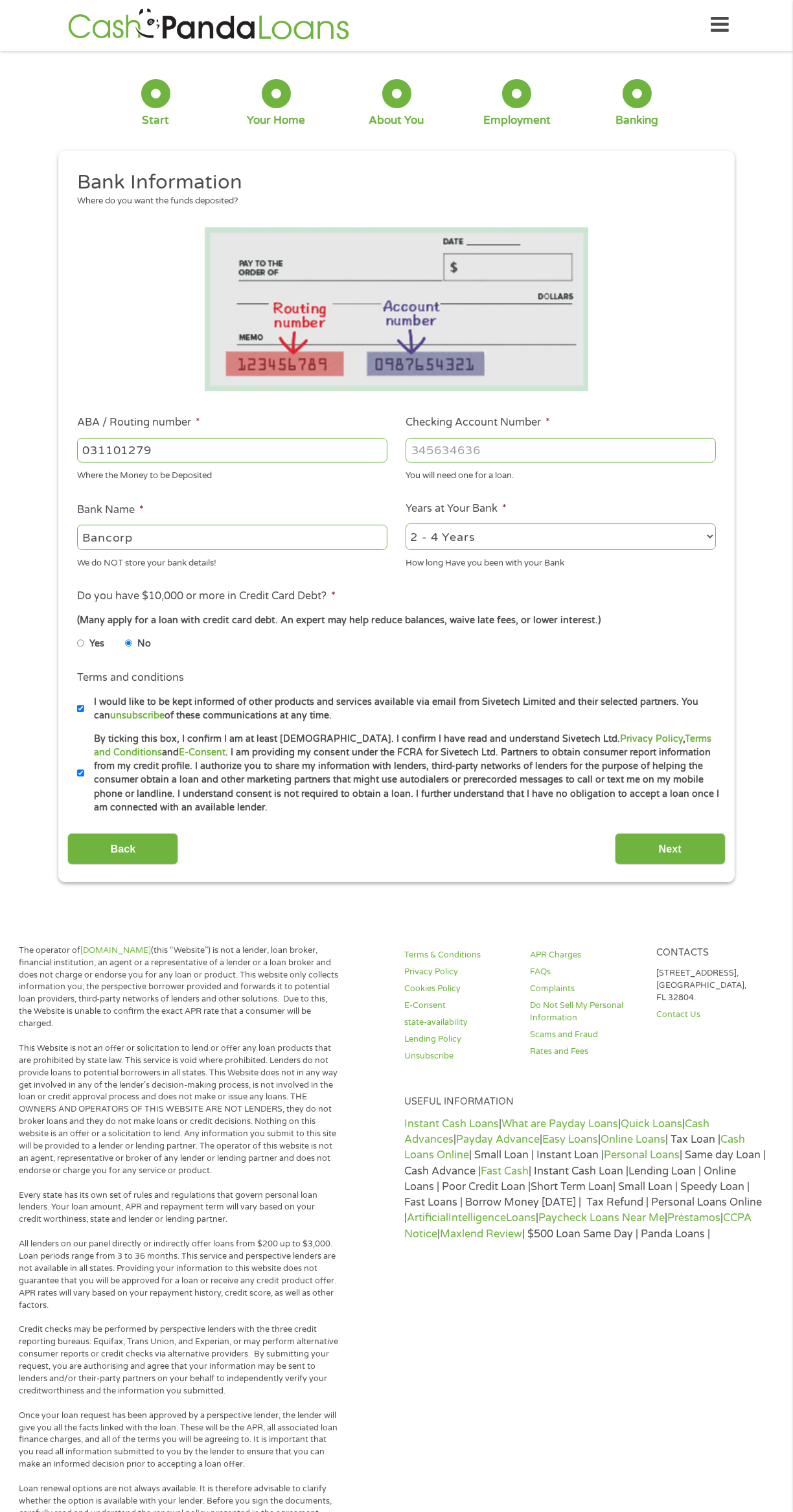
type input "THE BANCORP BANK"
type input "031101279"
click at [562, 449] on input "Checking Account Number *" at bounding box center [560, 450] width 310 height 25
click at [555, 449] on input "Checking Account Number *" at bounding box center [560, 450] width 310 height 25
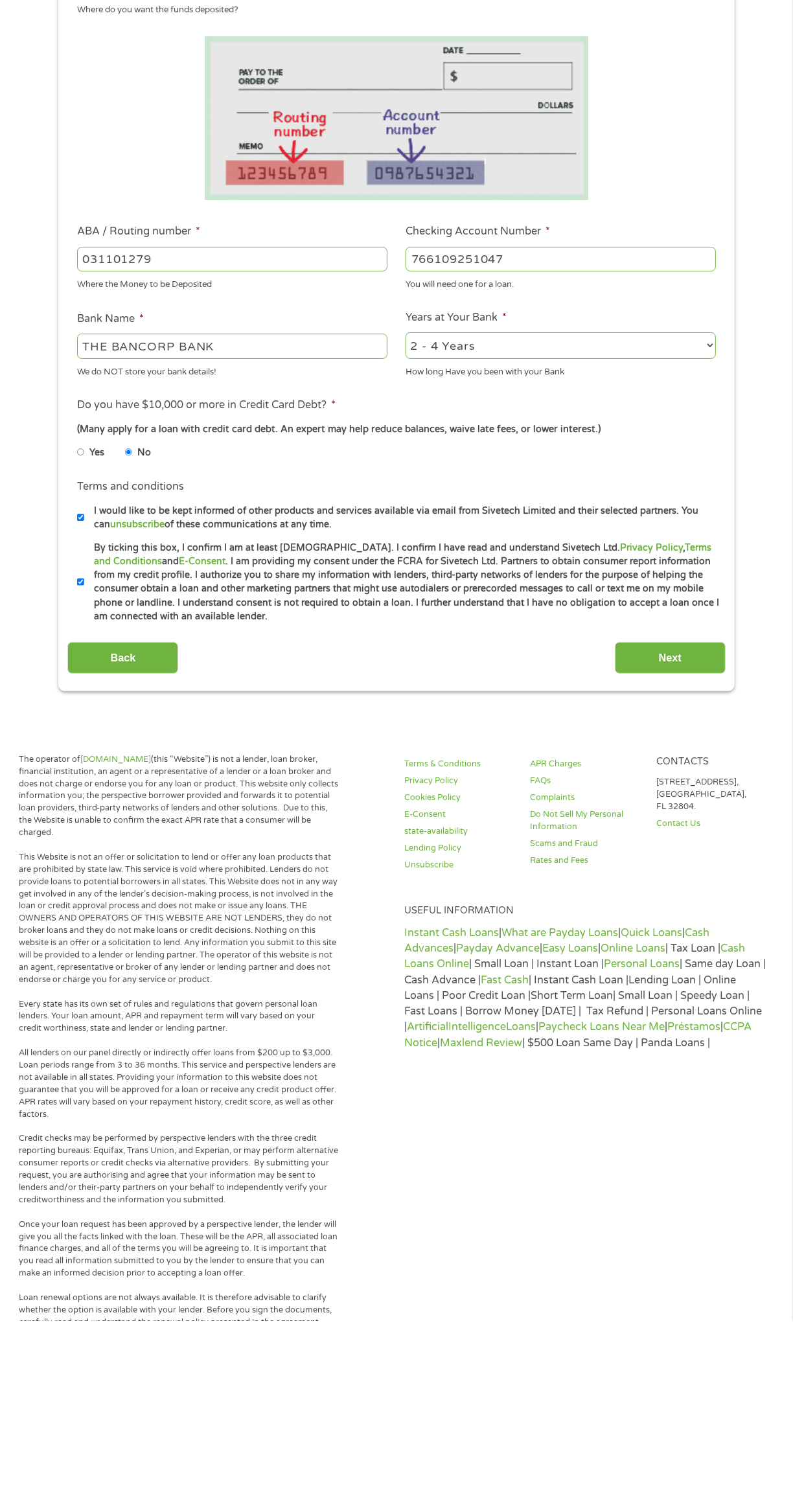
type input "766109251047"
click at [677, 854] on input "Next" at bounding box center [669, 849] width 110 height 32
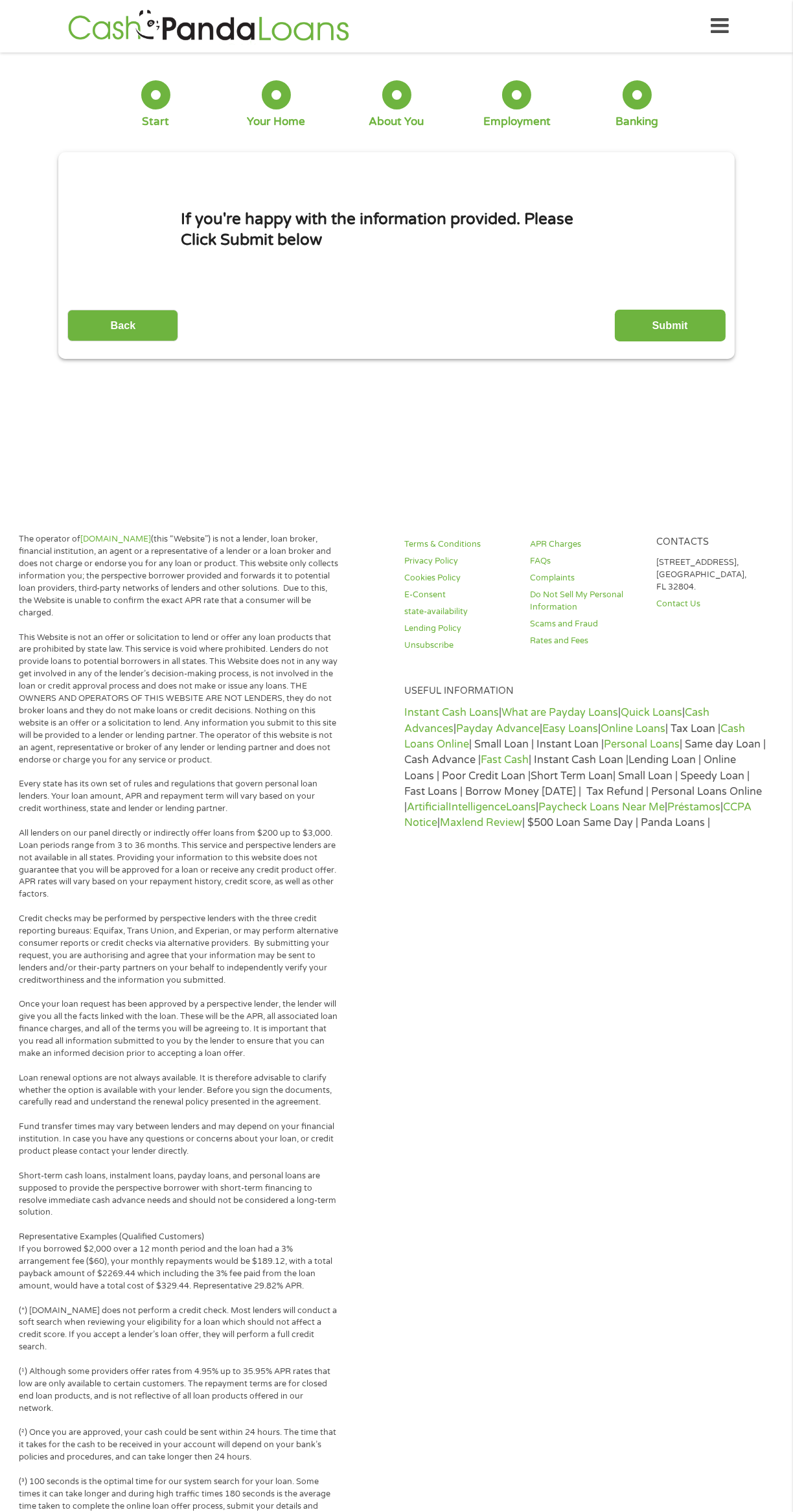
scroll to position [5, 5]
click at [646, 336] on input "Submit" at bounding box center [669, 325] width 110 height 32
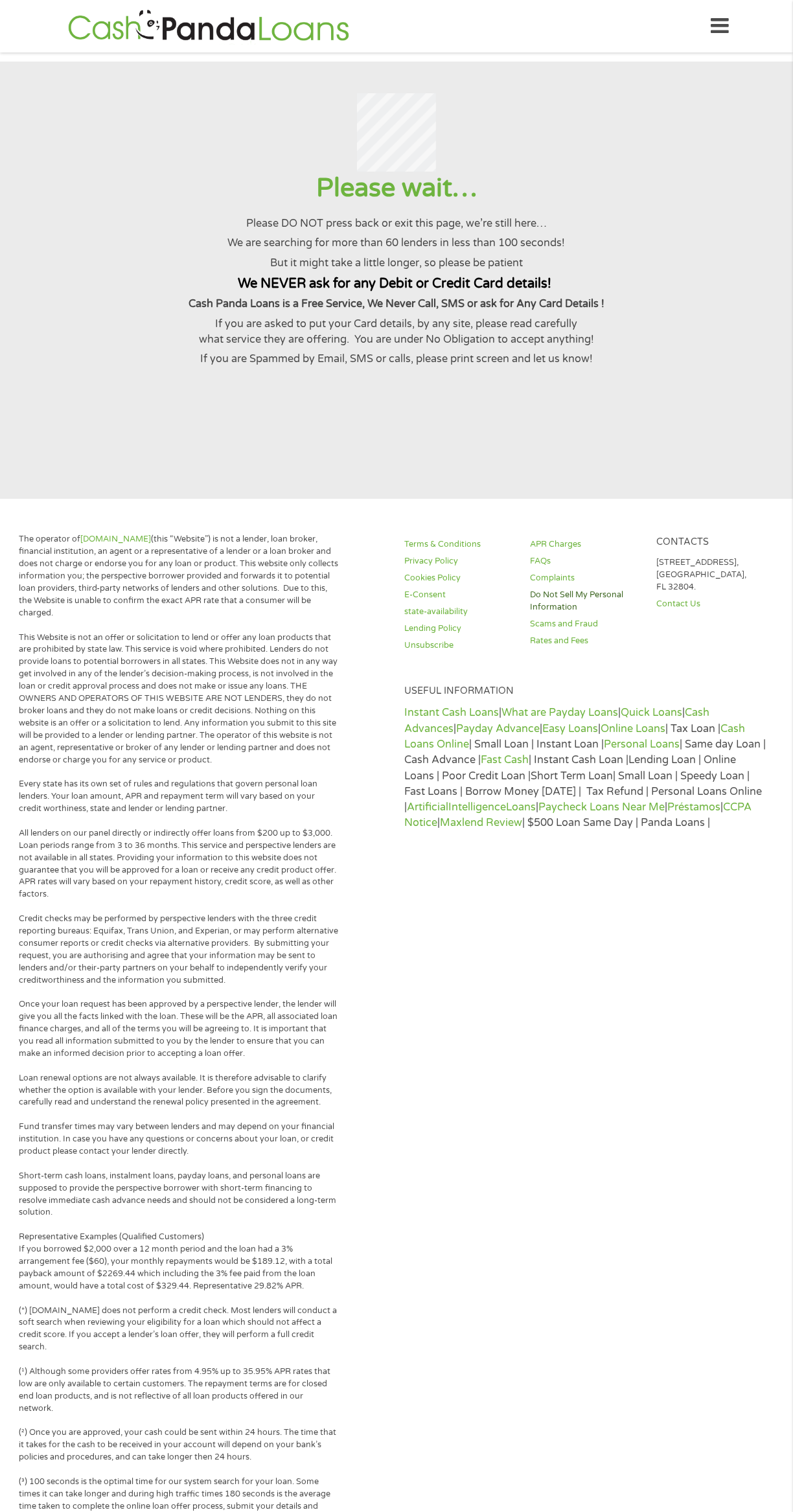
click at [571, 604] on link "Do Not Sell My Personal Information" at bounding box center [586, 601] width 110 height 25
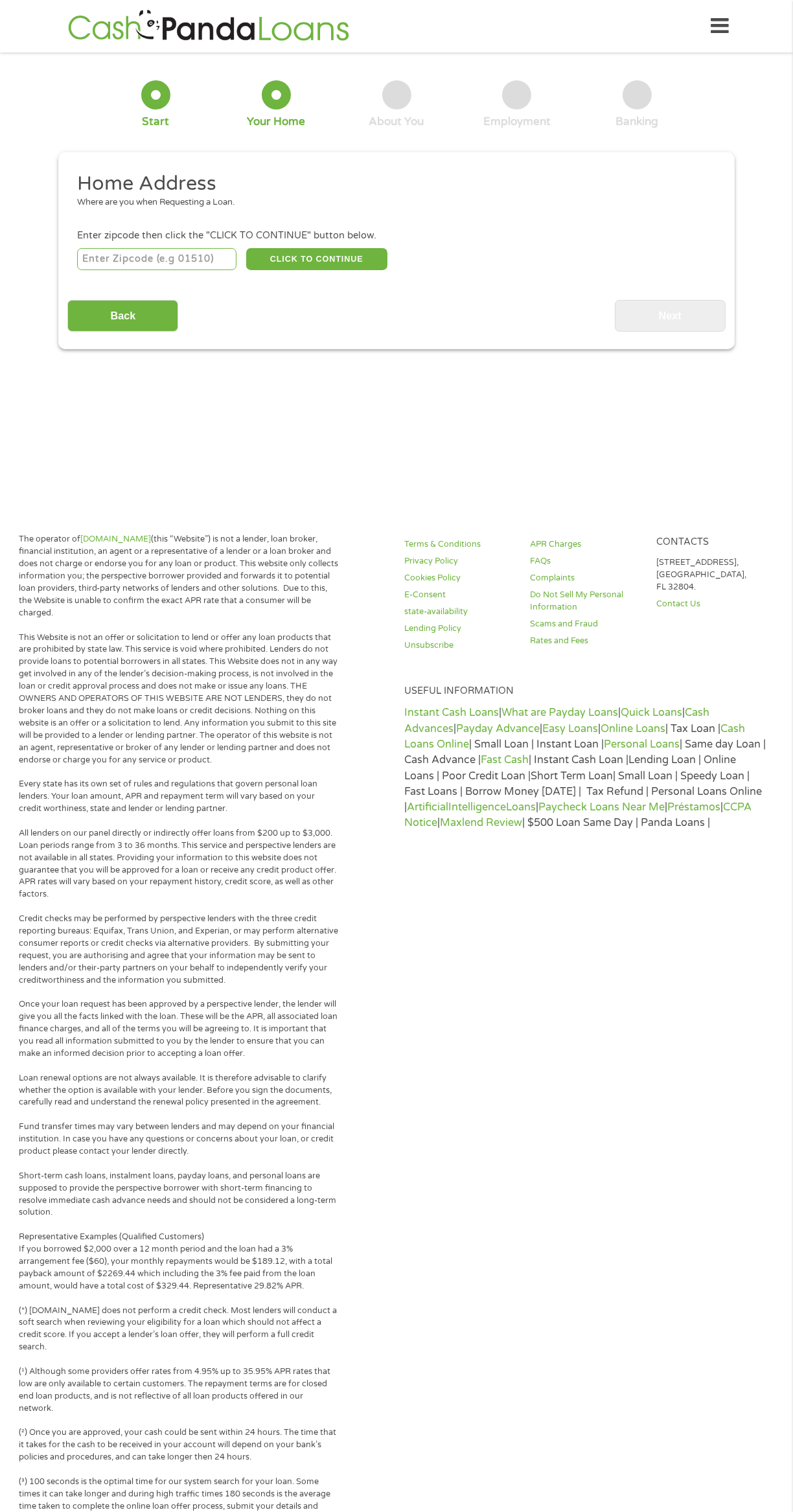
scroll to position [5, 5]
click at [725, 27] on icon at bounding box center [719, 26] width 18 height 32
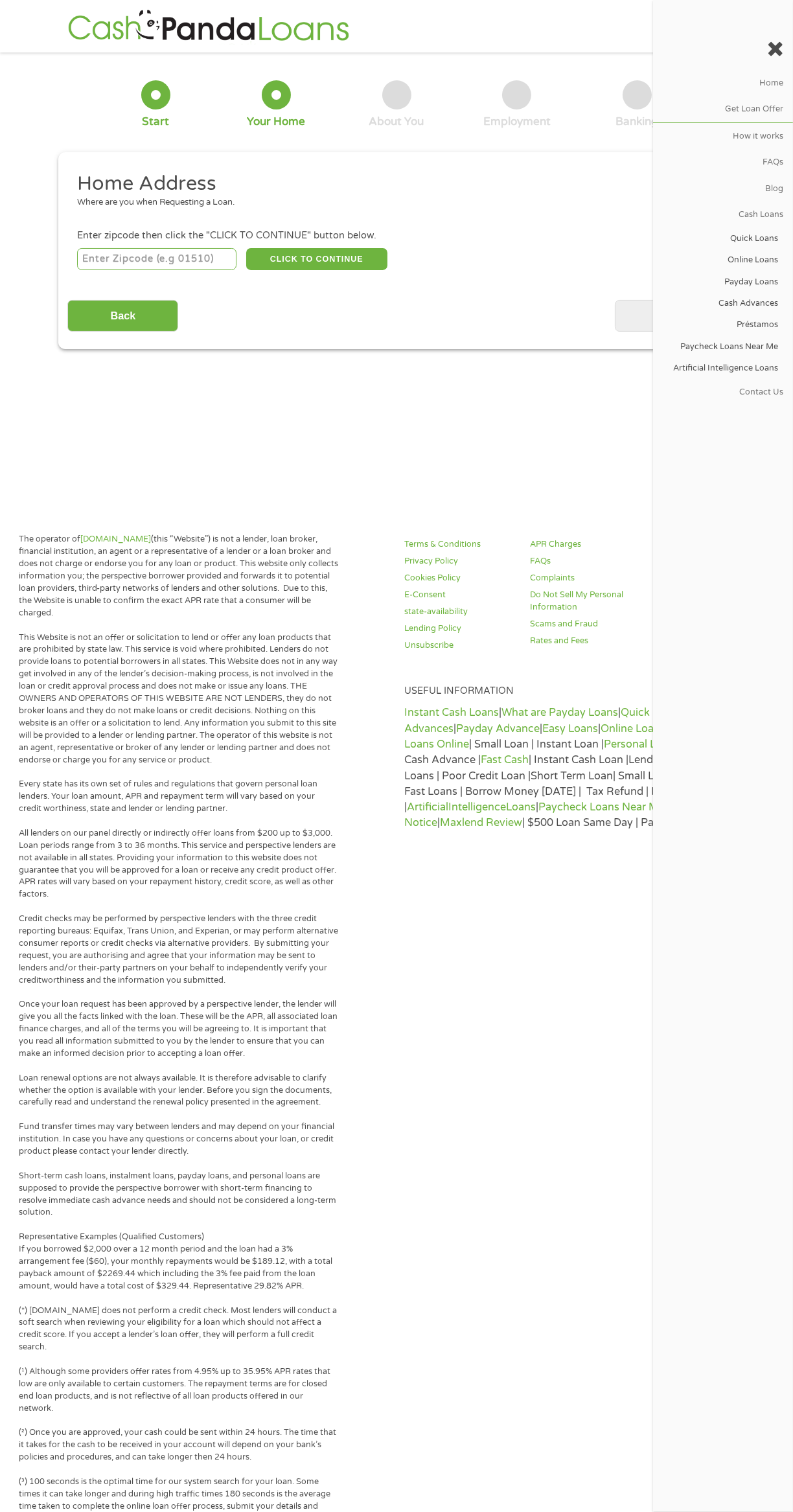
click at [757, 109] on link "Get Loan Offer" at bounding box center [723, 109] width 140 height 26
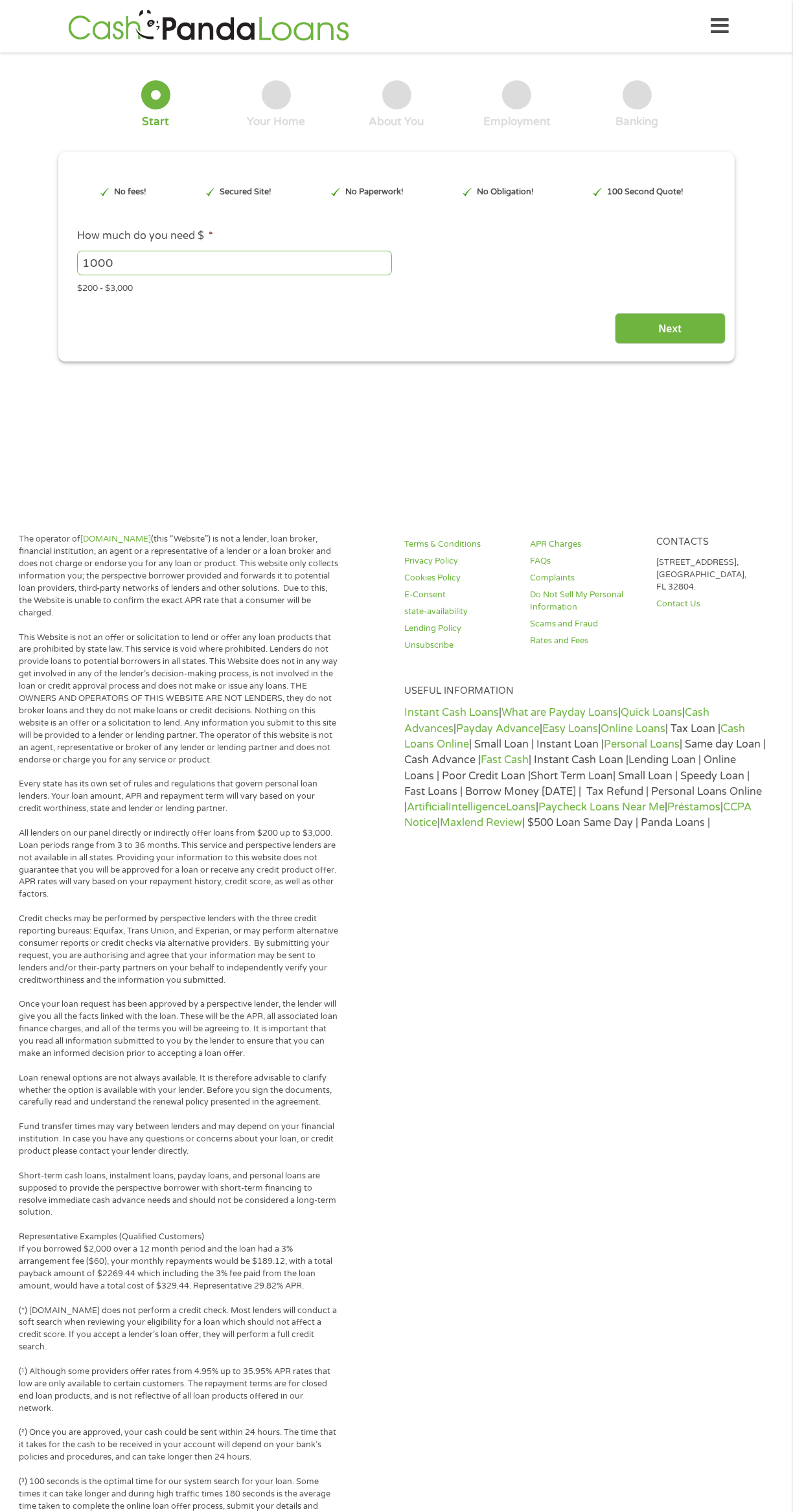
type input "EAIaIQobChMIzuGZ5peBkAMVo0T_AR3g5ANoEAAYAiAAEgKt4fD_BwE"
click at [722, 25] on icon at bounding box center [719, 26] width 18 height 32
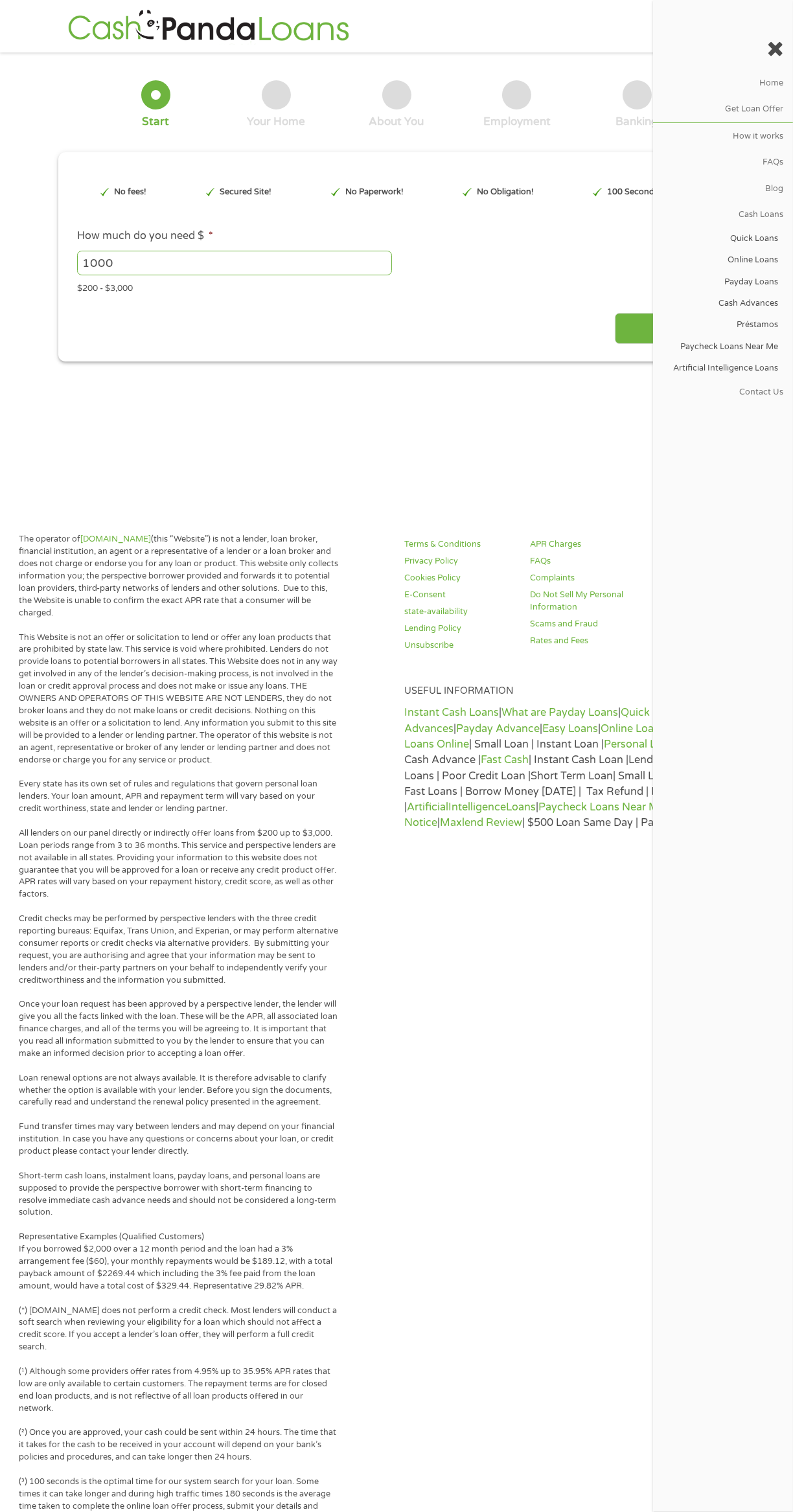
click at [776, 366] on link "Artificial Intelligence Loans" at bounding box center [720, 369] width 134 height 21
click at [778, 236] on link "Quick Loans" at bounding box center [720, 239] width 134 height 21
click at [772, 83] on link "Home" at bounding box center [723, 83] width 140 height 26
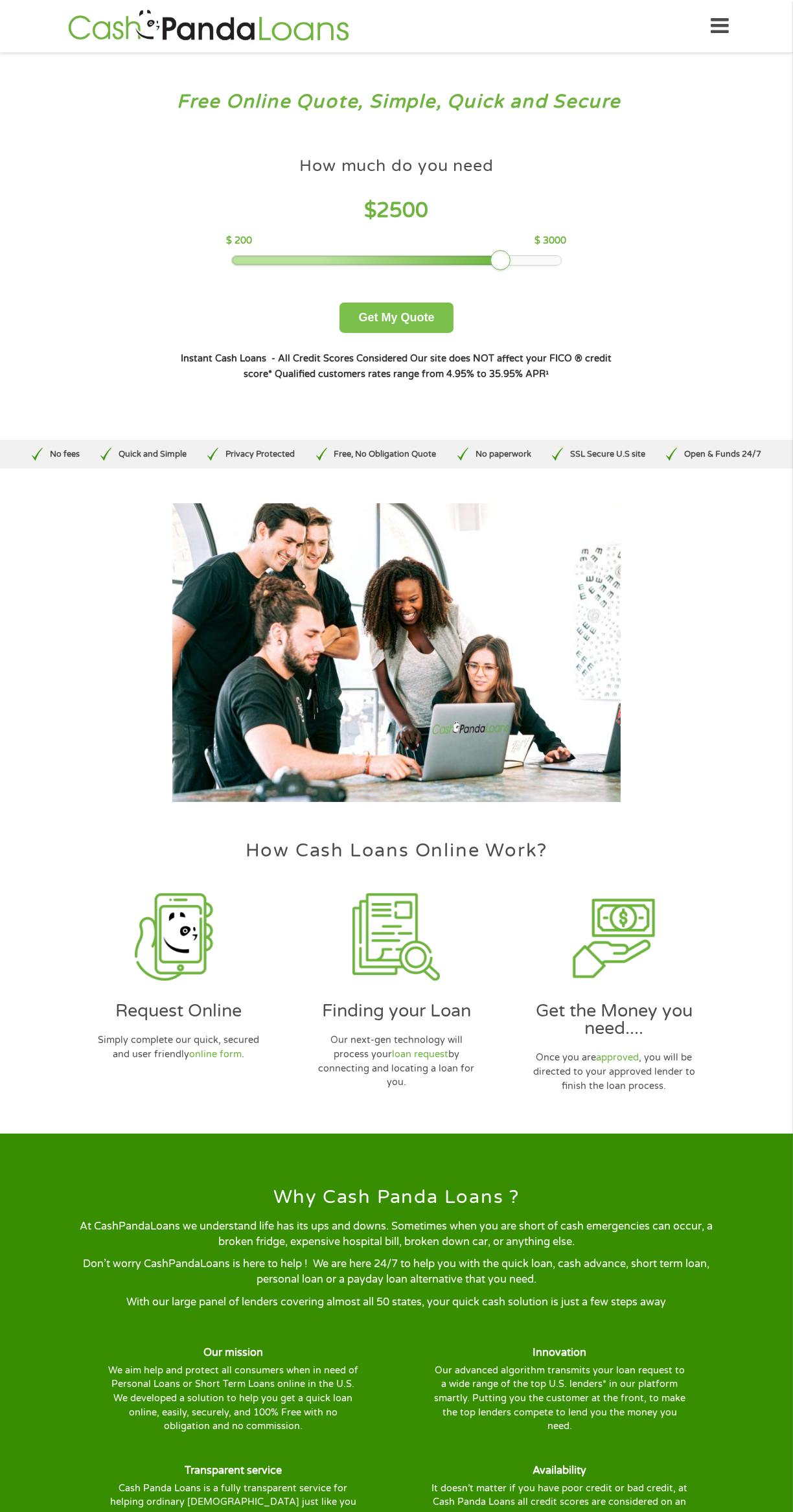
click at [412, 311] on button "Get My Quote" at bounding box center [396, 318] width 113 height 31
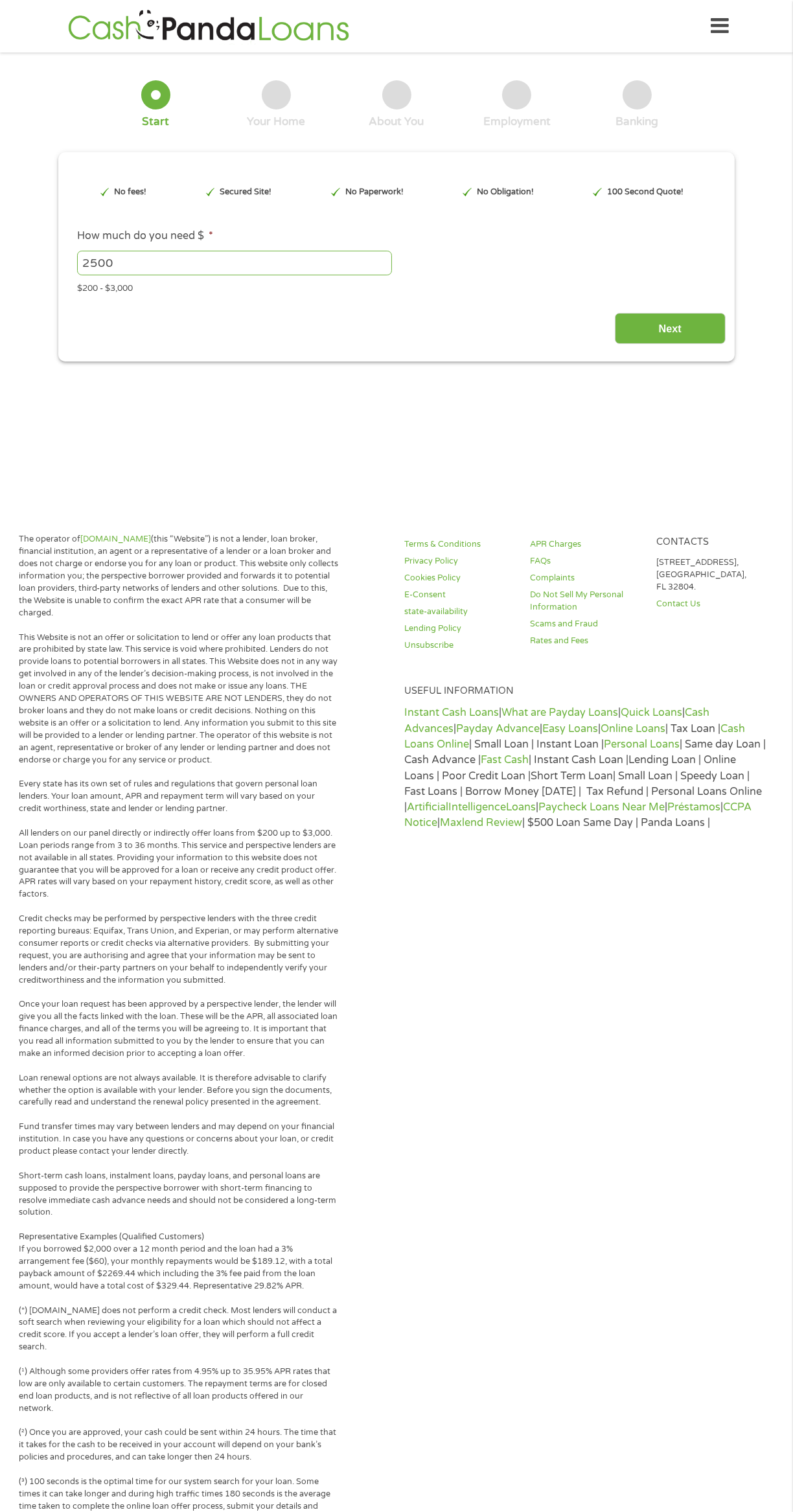
type input "EAIaIQobChMIzuGZ5peBkAMVo0T_AR3g5ANoEAAYAiAAEgKt4fD_BwE"
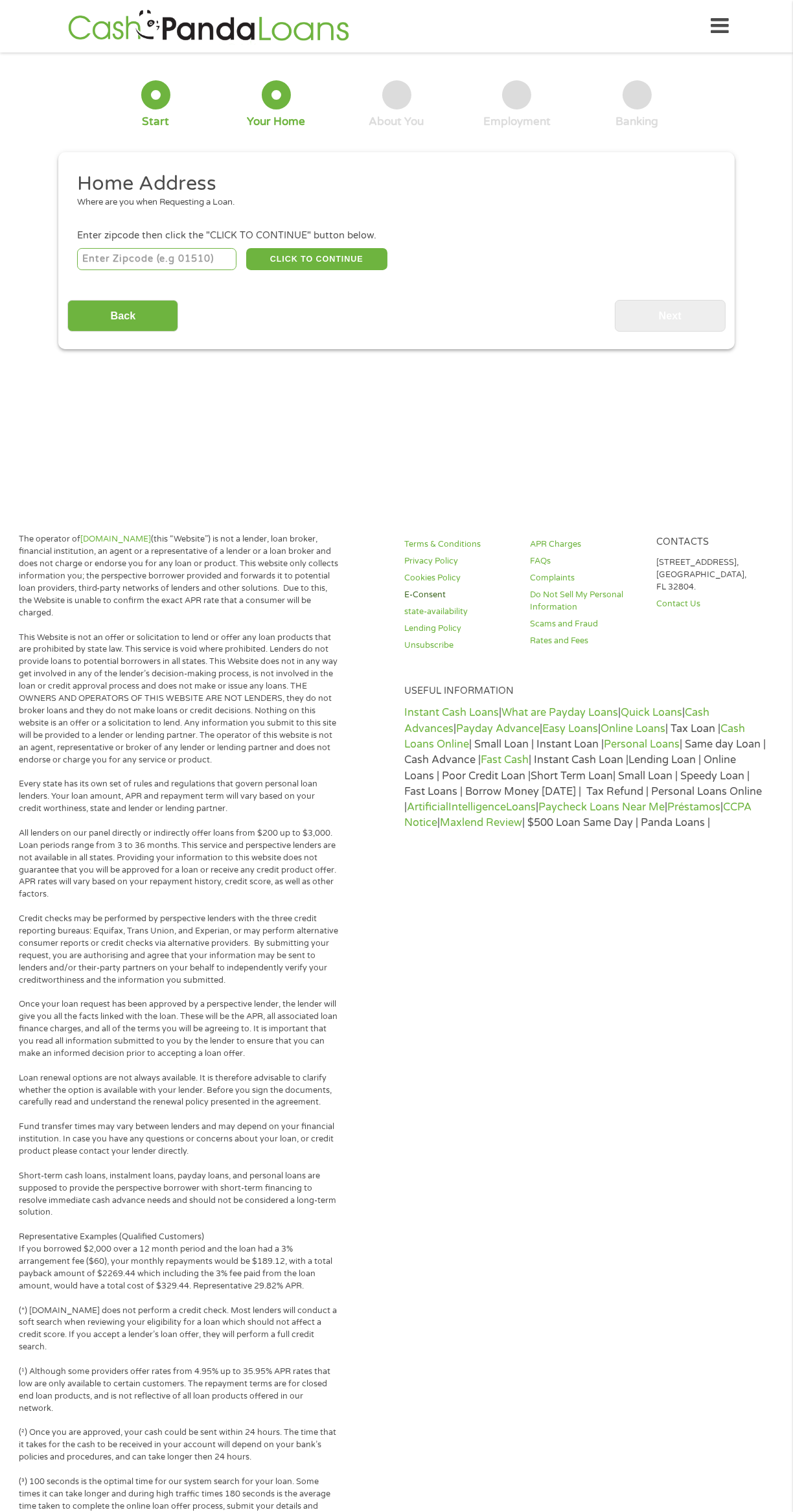
click at [431, 599] on link "E-Consent" at bounding box center [459, 594] width 110 height 12
